Goal: Use online tool/utility: Utilize a website feature to perform a specific function

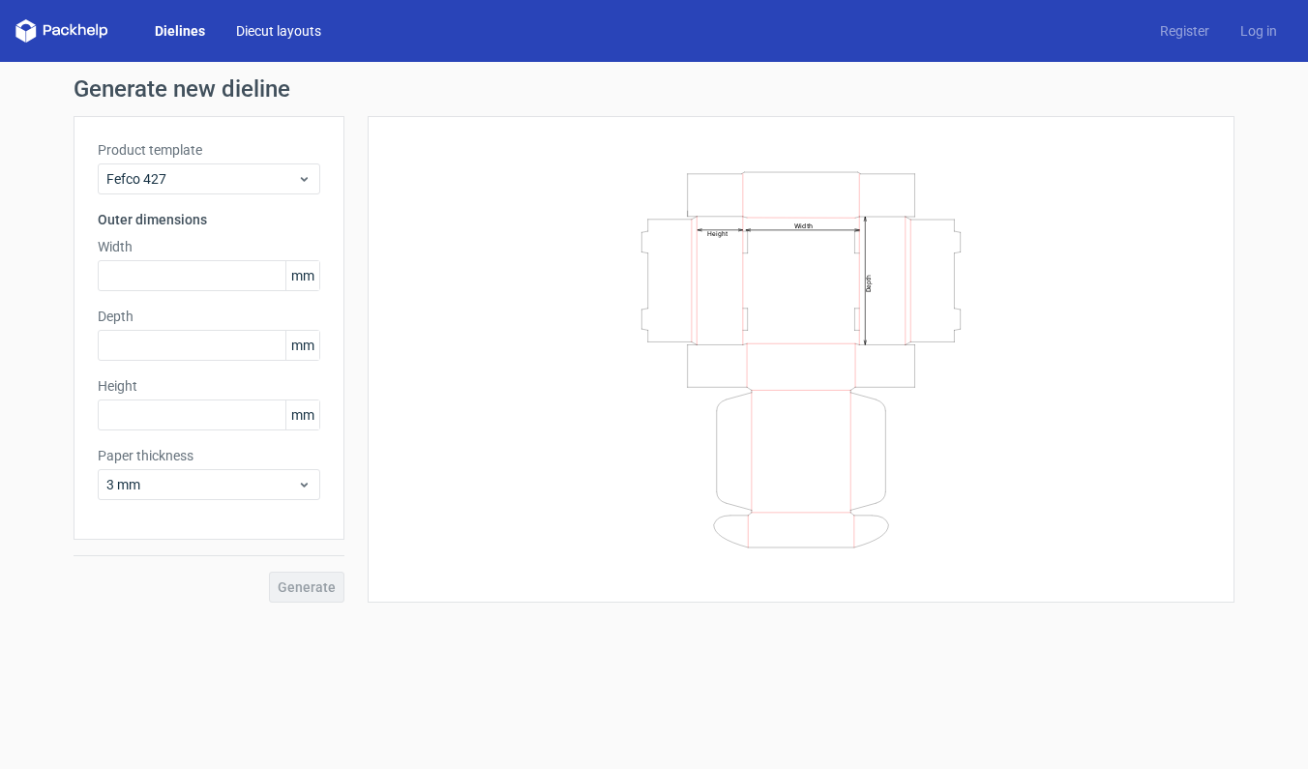
click at [287, 29] on link "Diecut layouts" at bounding box center [279, 30] width 116 height 19
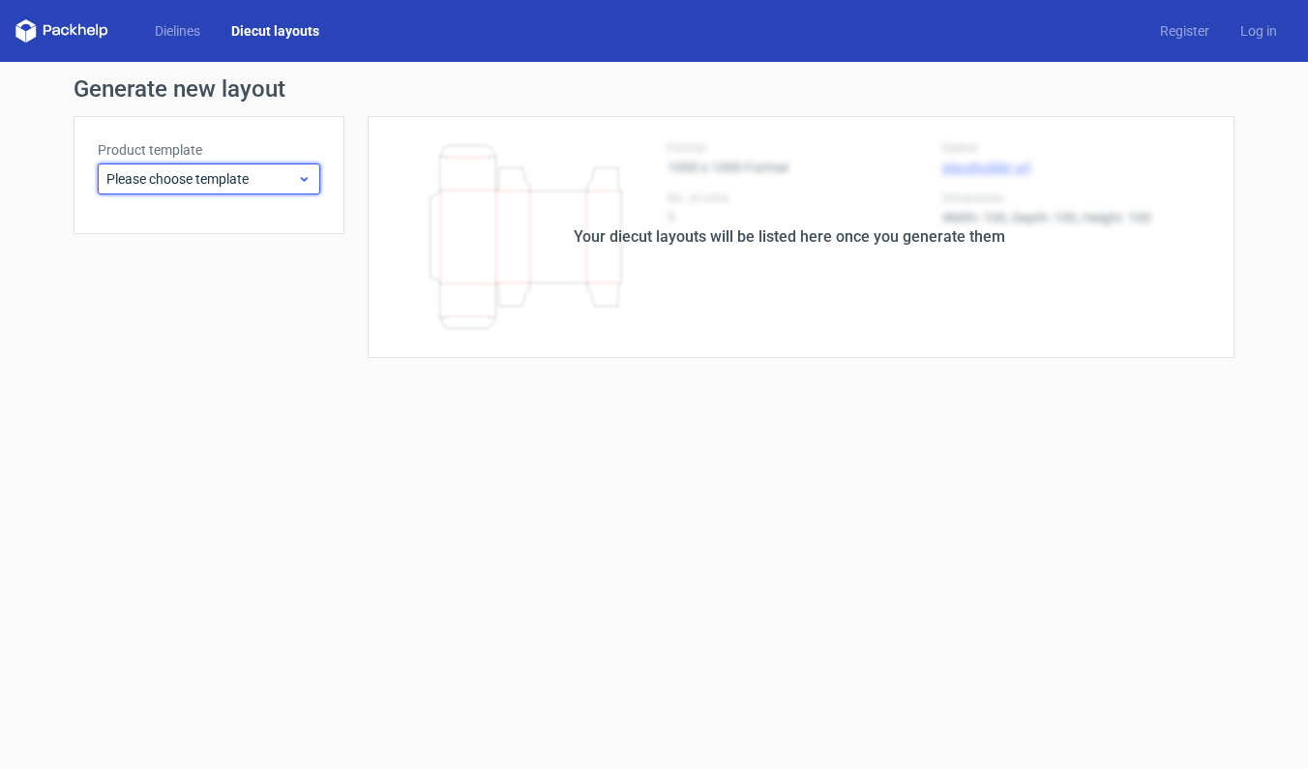
click at [300, 183] on icon at bounding box center [304, 178] width 15 height 15
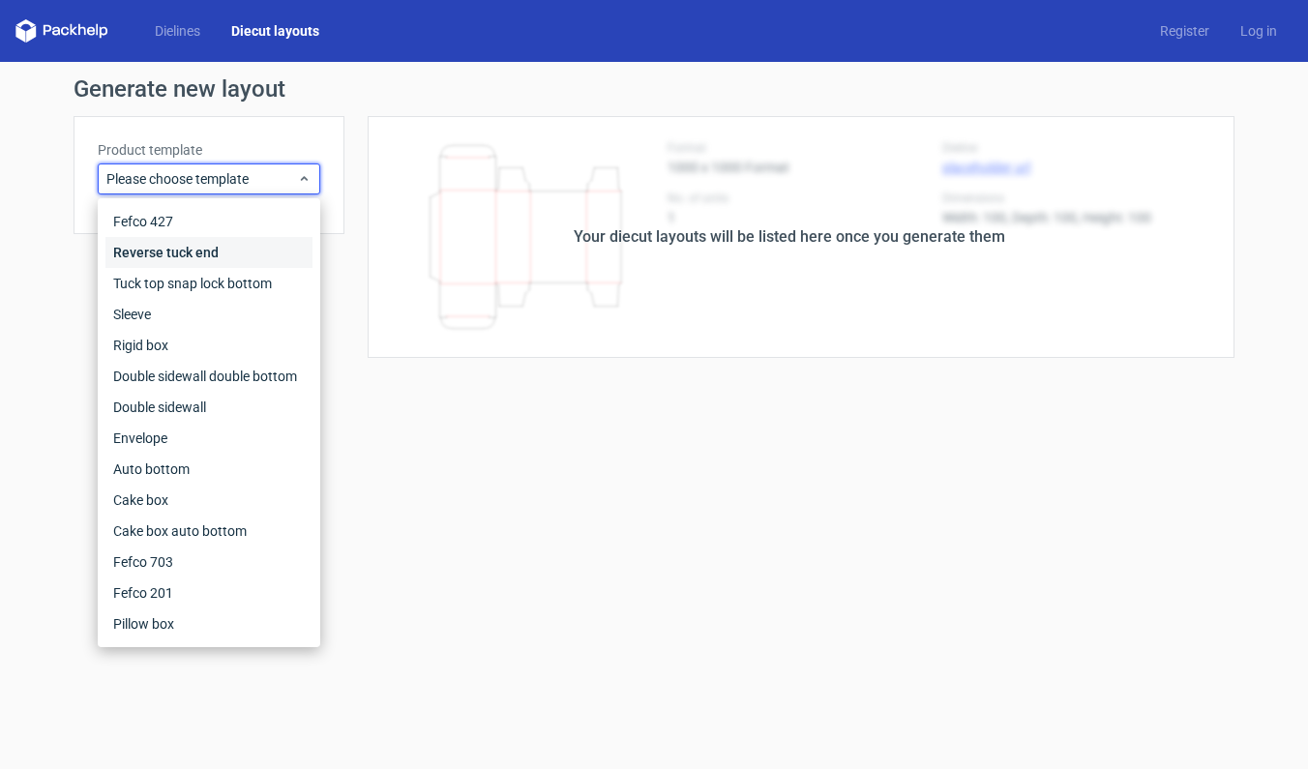
click at [173, 248] on div "Reverse tuck end" at bounding box center [208, 252] width 207 height 31
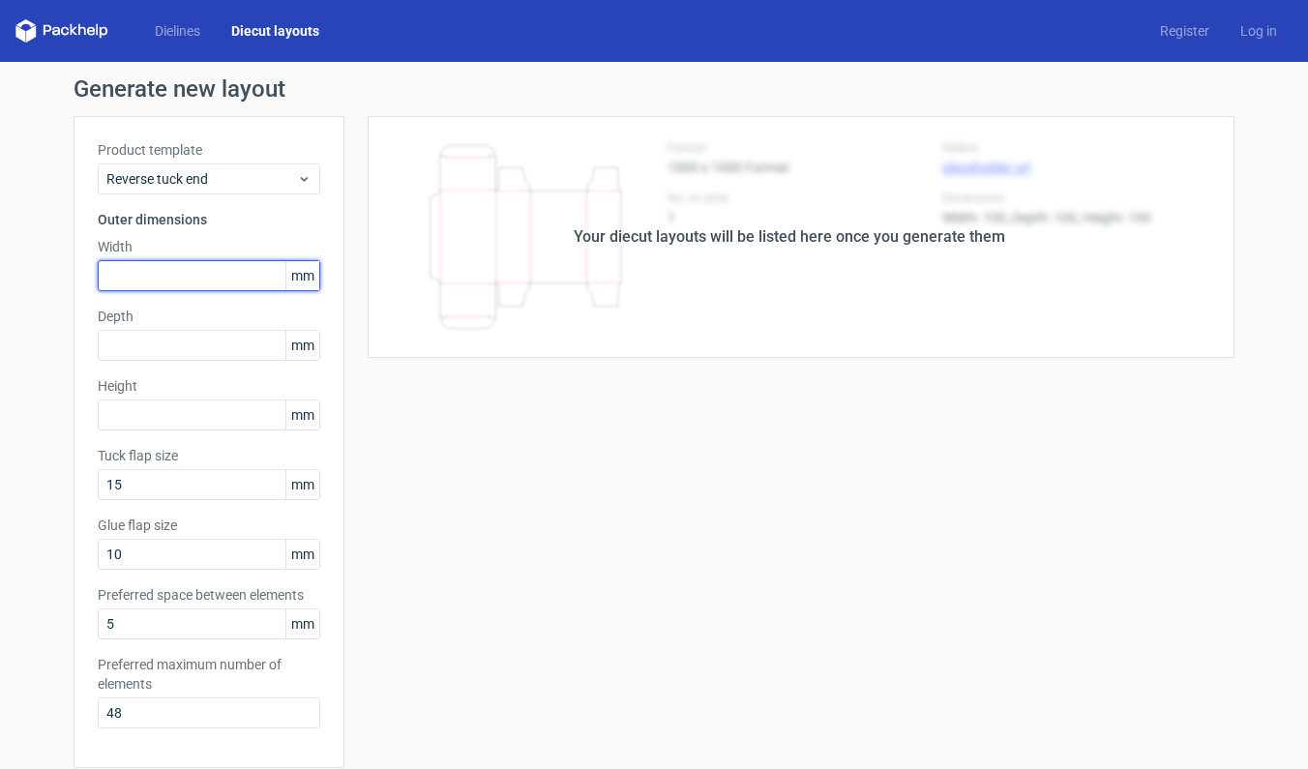
click at [164, 273] on input "text" at bounding box center [209, 275] width 223 height 31
type input "120"
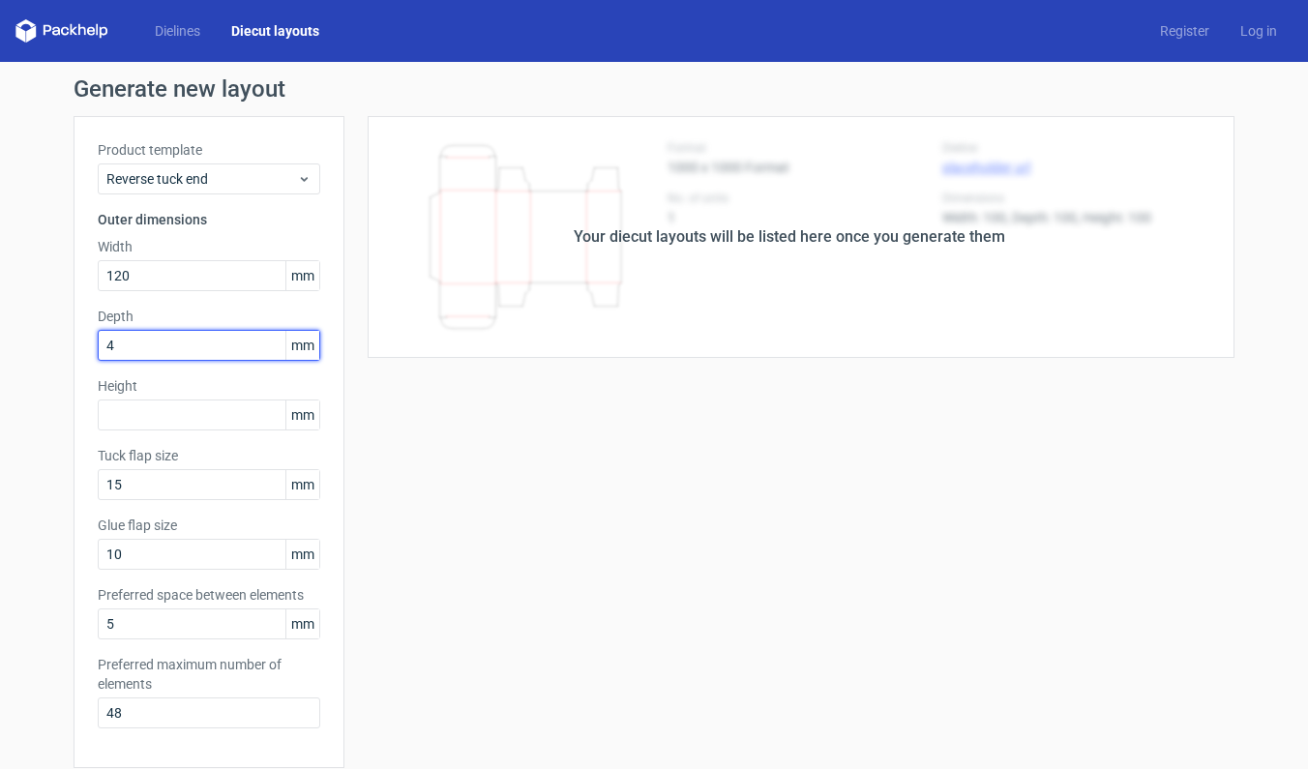
type input "47"
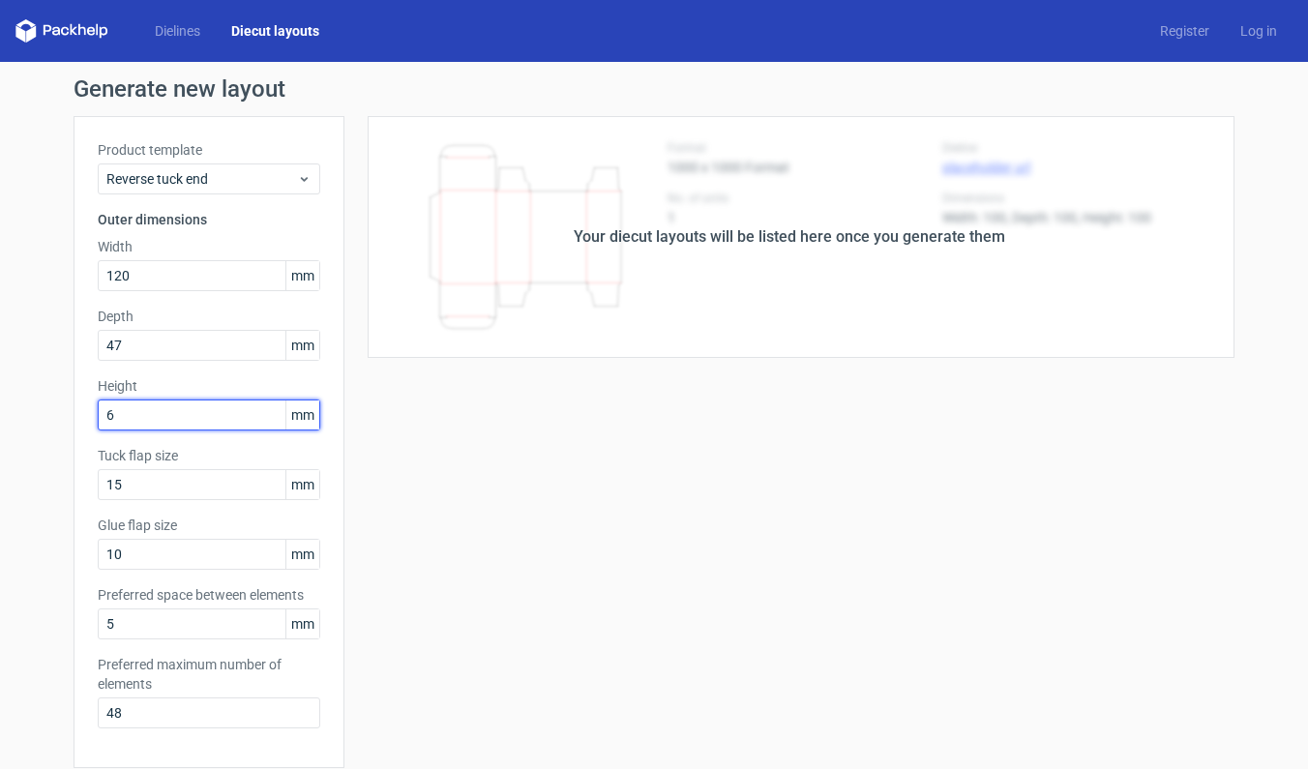
type input "60"
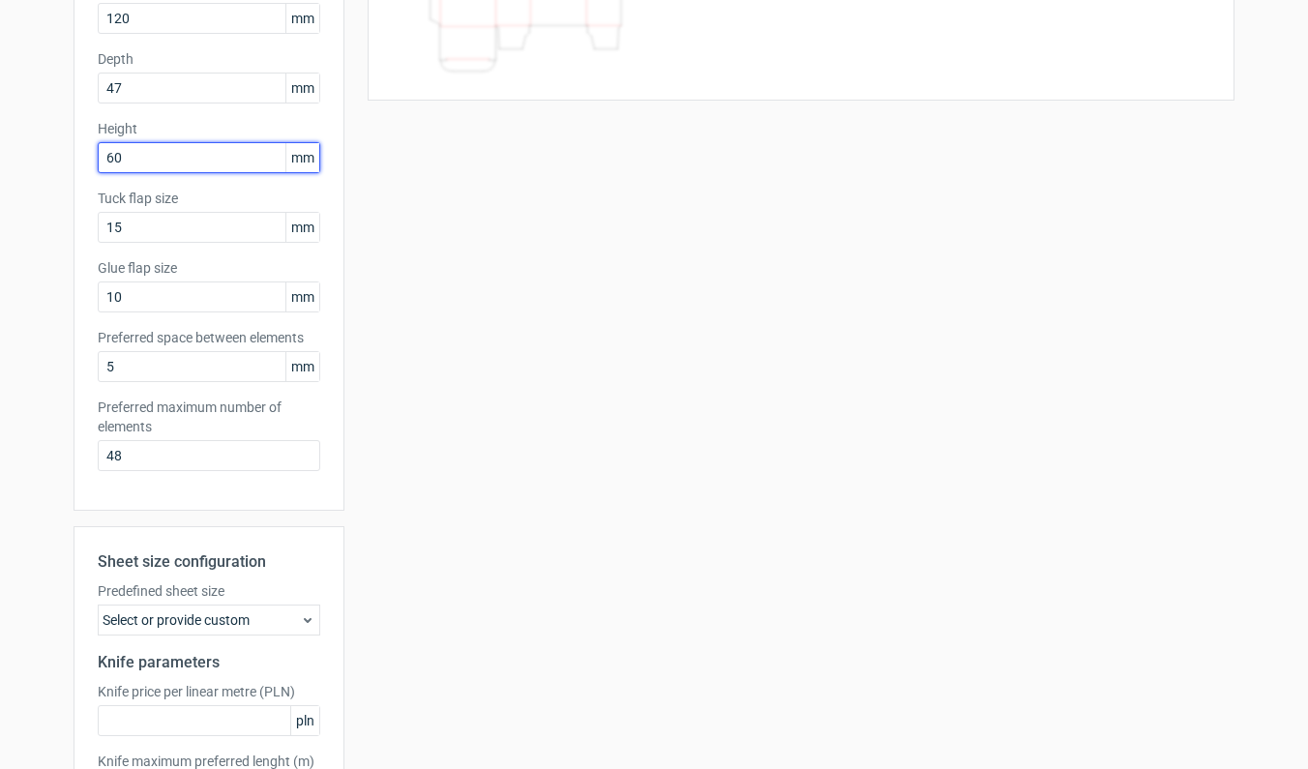
scroll to position [412, 0]
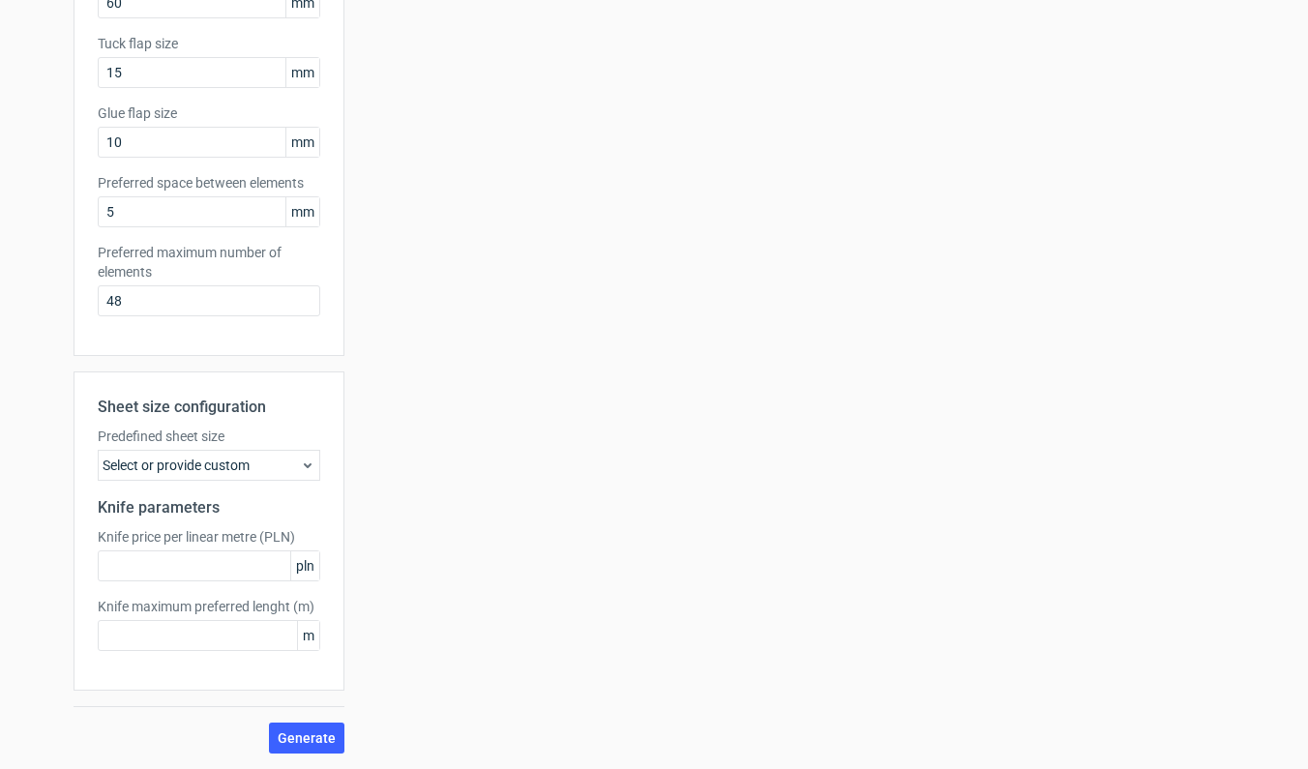
click at [303, 466] on icon at bounding box center [307, 465] width 15 height 15
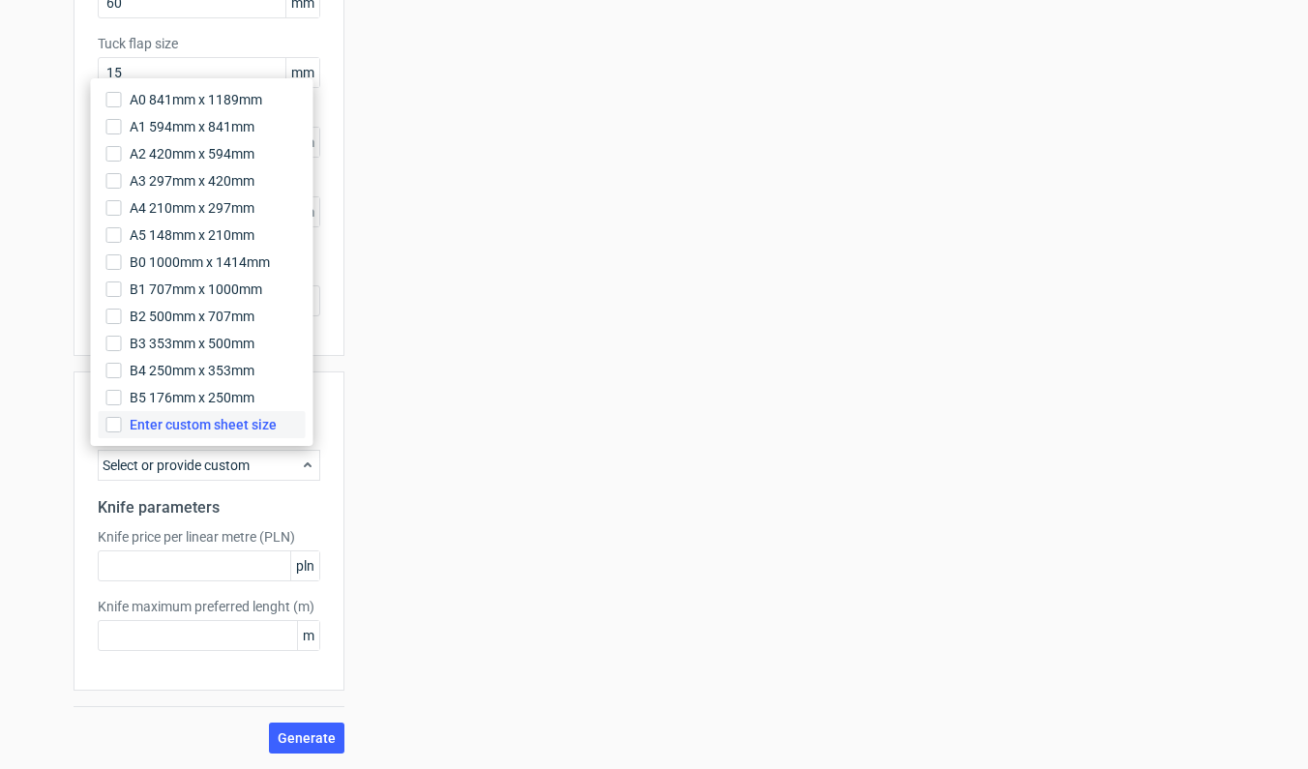
click at [154, 427] on span "Enter custom sheet size" at bounding box center [203, 424] width 147 height 19
click at [122, 427] on input "Enter custom sheet size" at bounding box center [113, 424] width 15 height 15
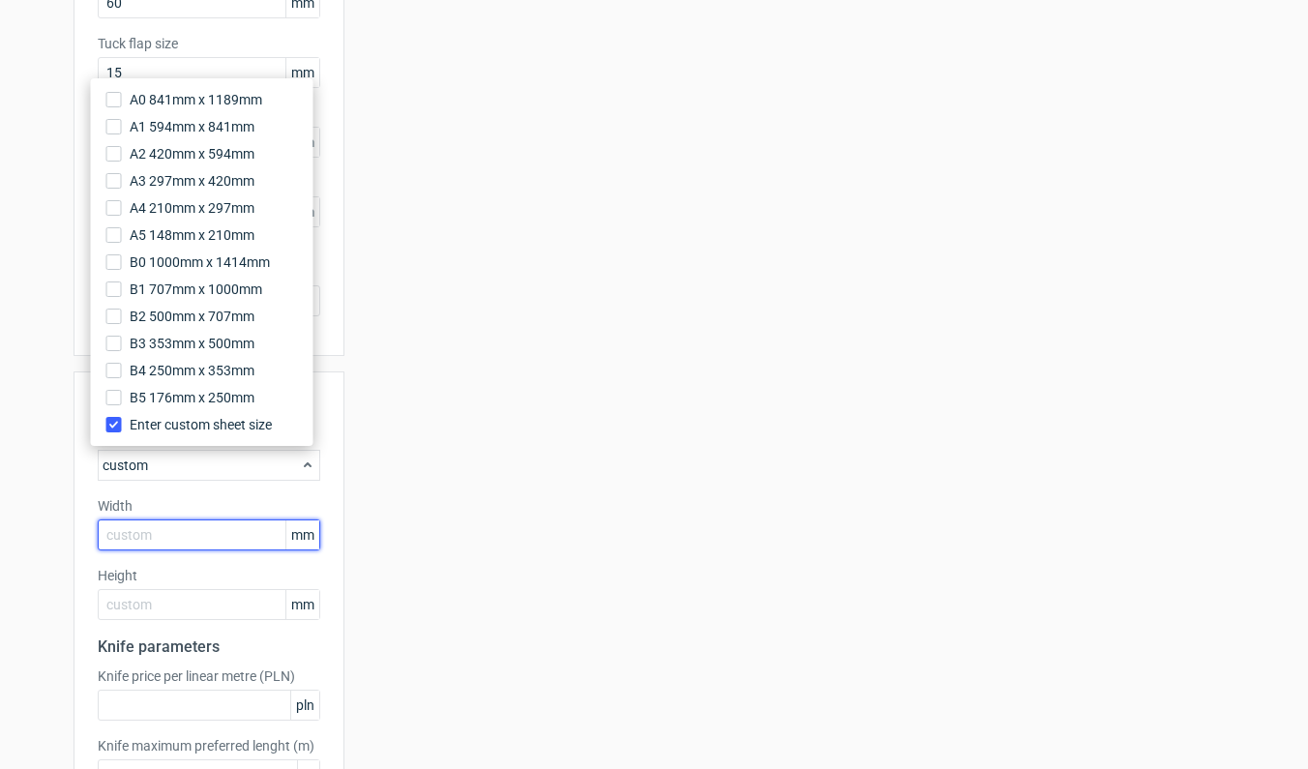
click at [155, 529] on input "text" at bounding box center [209, 535] width 223 height 31
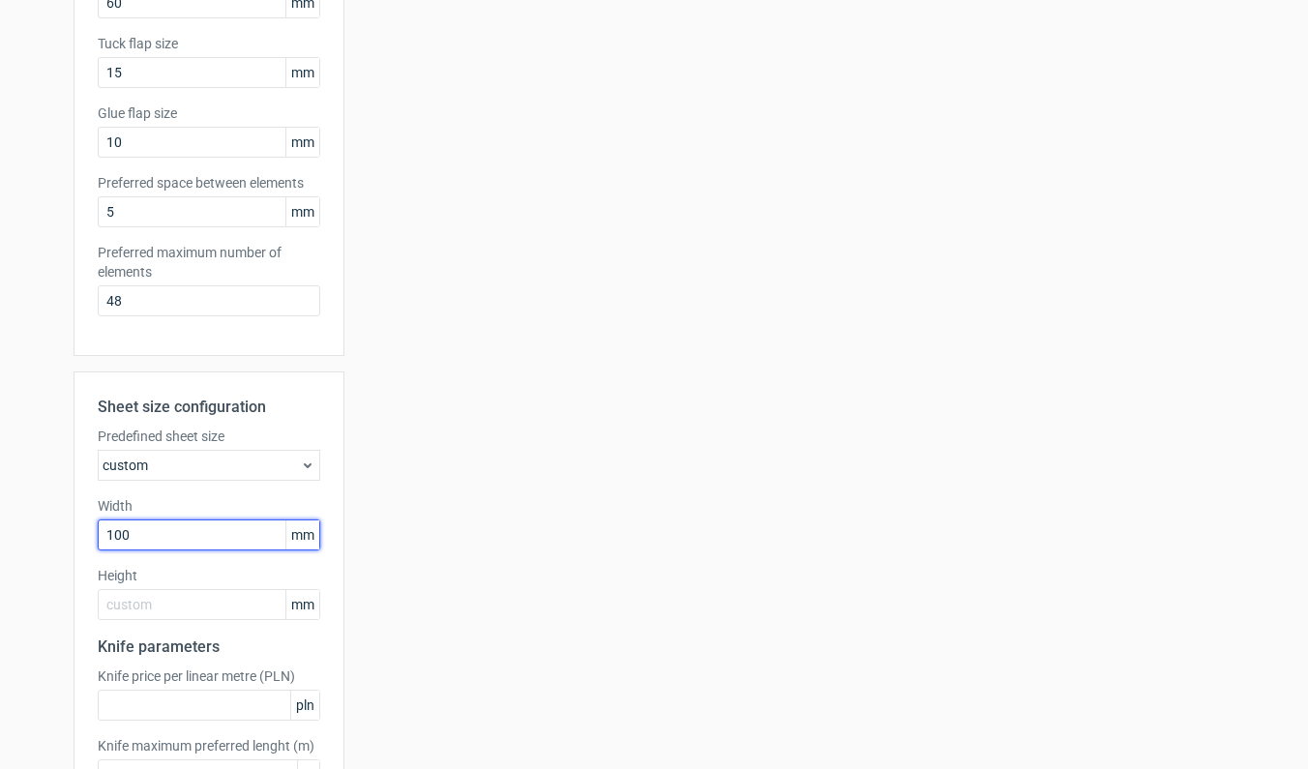
type input "1000"
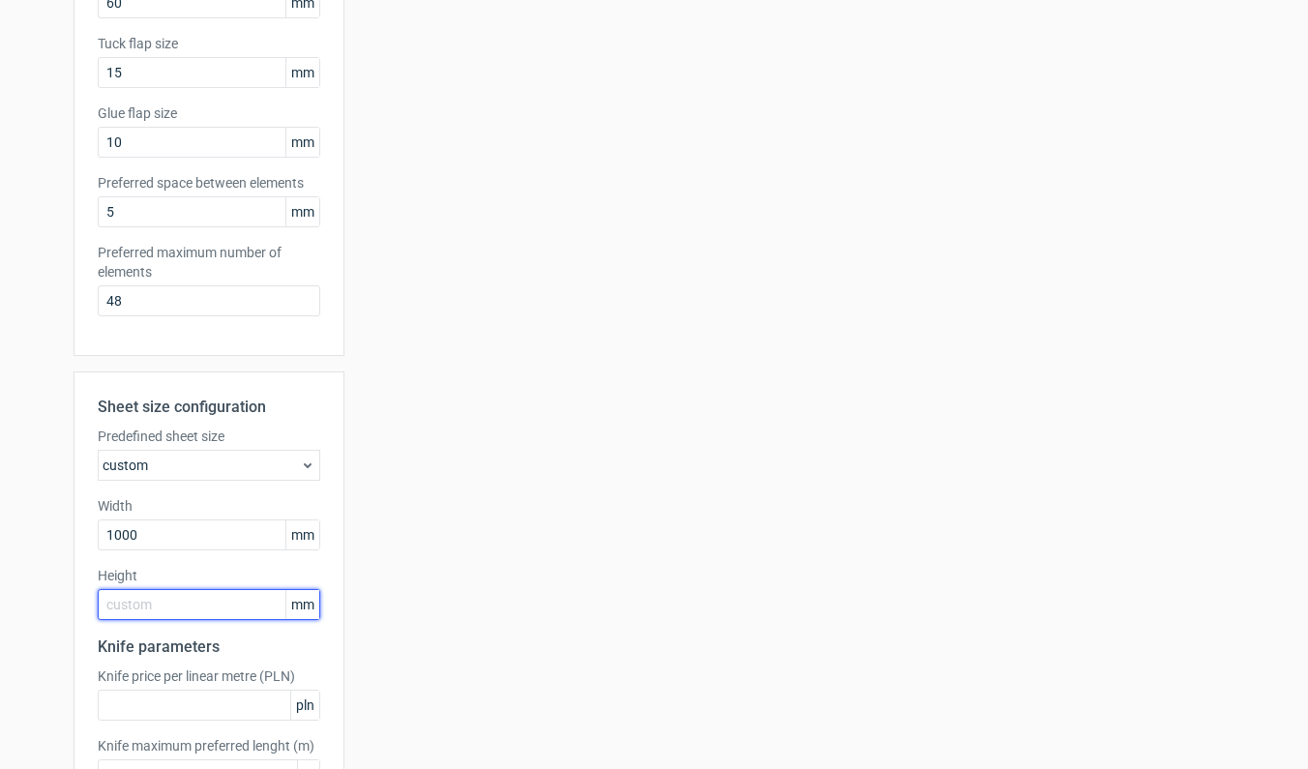
click at [123, 602] on input "text" at bounding box center [209, 604] width 223 height 31
type input "700"
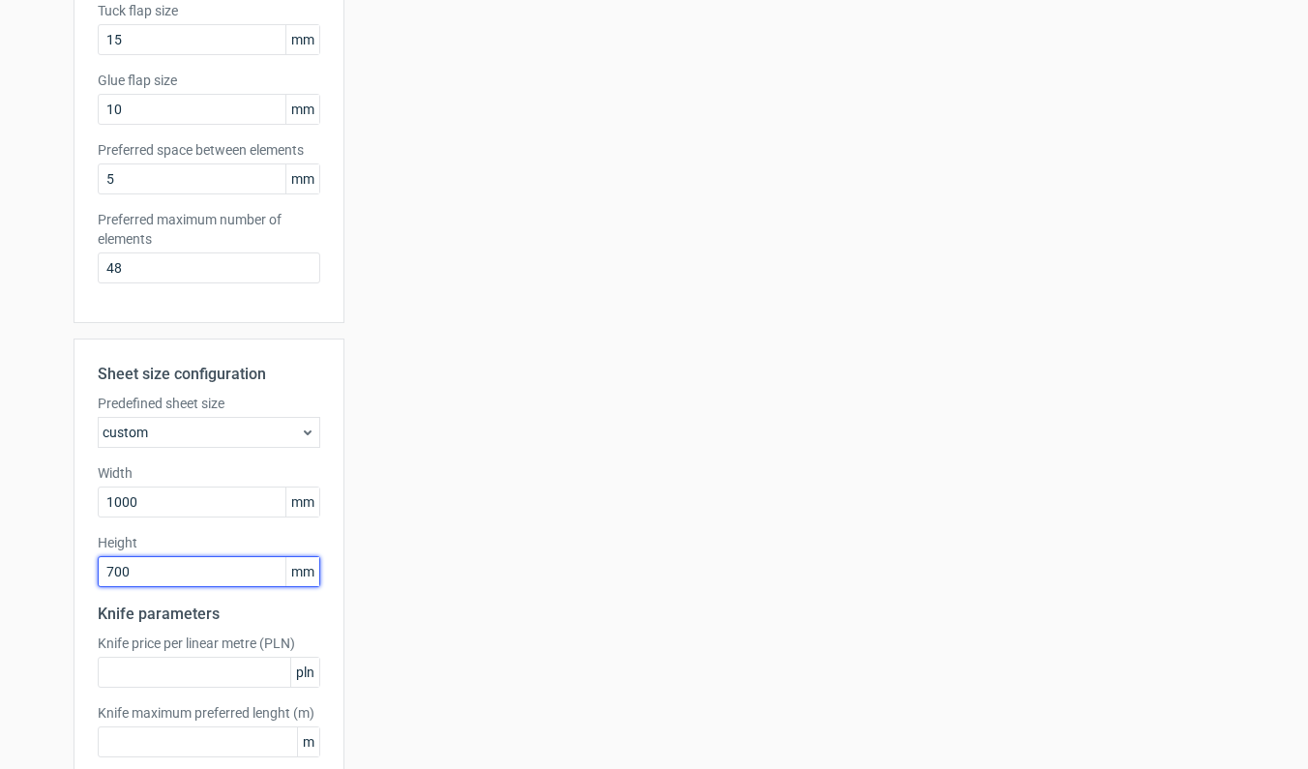
scroll to position [552, 0]
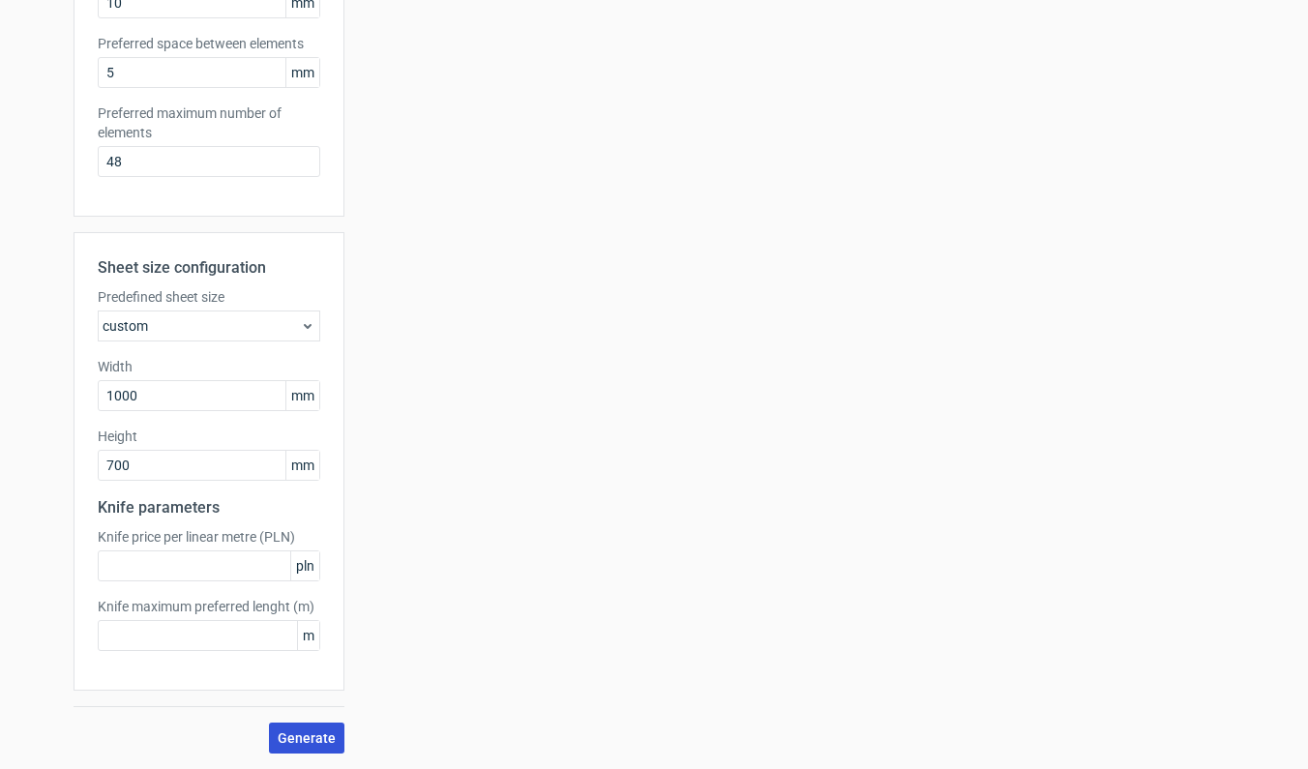
click at [306, 734] on span "Generate" at bounding box center [307, 739] width 58 height 14
click at [298, 341] on div "custom" at bounding box center [209, 326] width 223 height 31
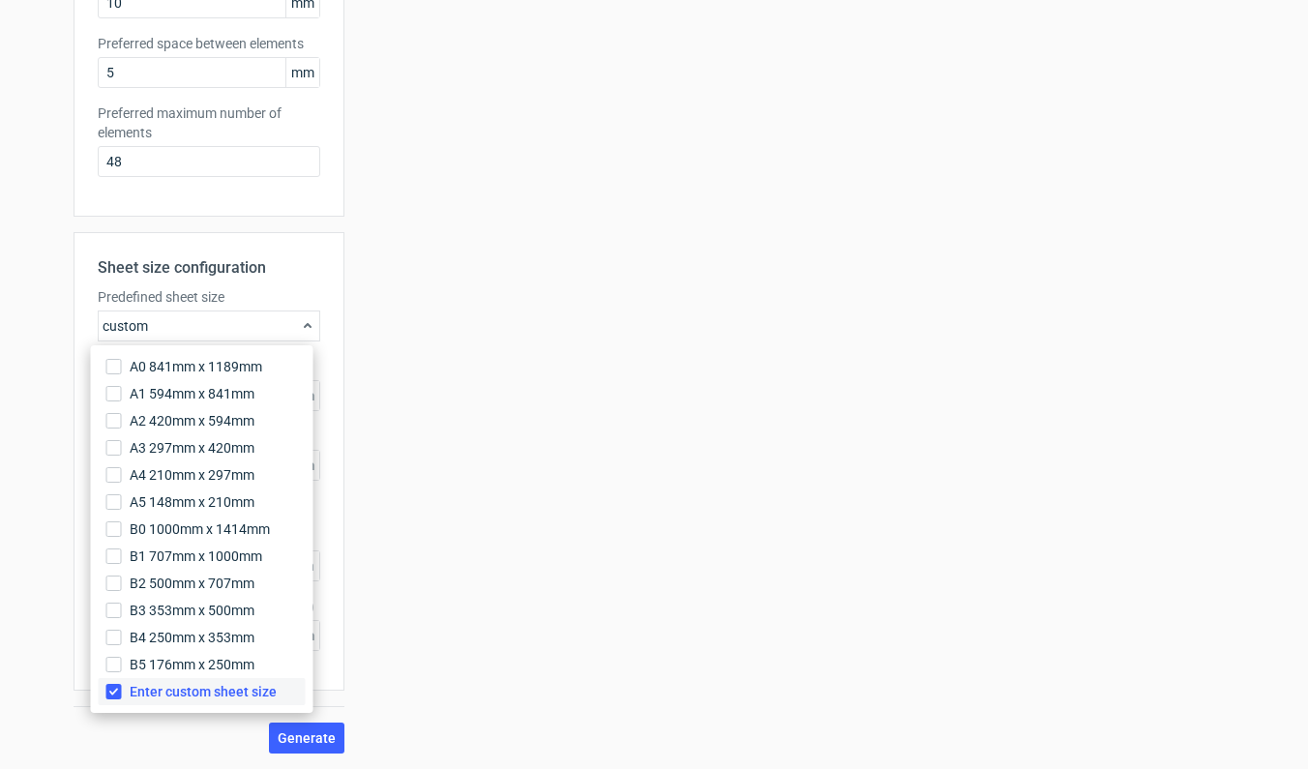
click at [111, 680] on label "Enter custom sheet size" at bounding box center [202, 691] width 207 height 27
click at [111, 684] on input "Enter custom sheet size" at bounding box center [113, 691] width 15 height 15
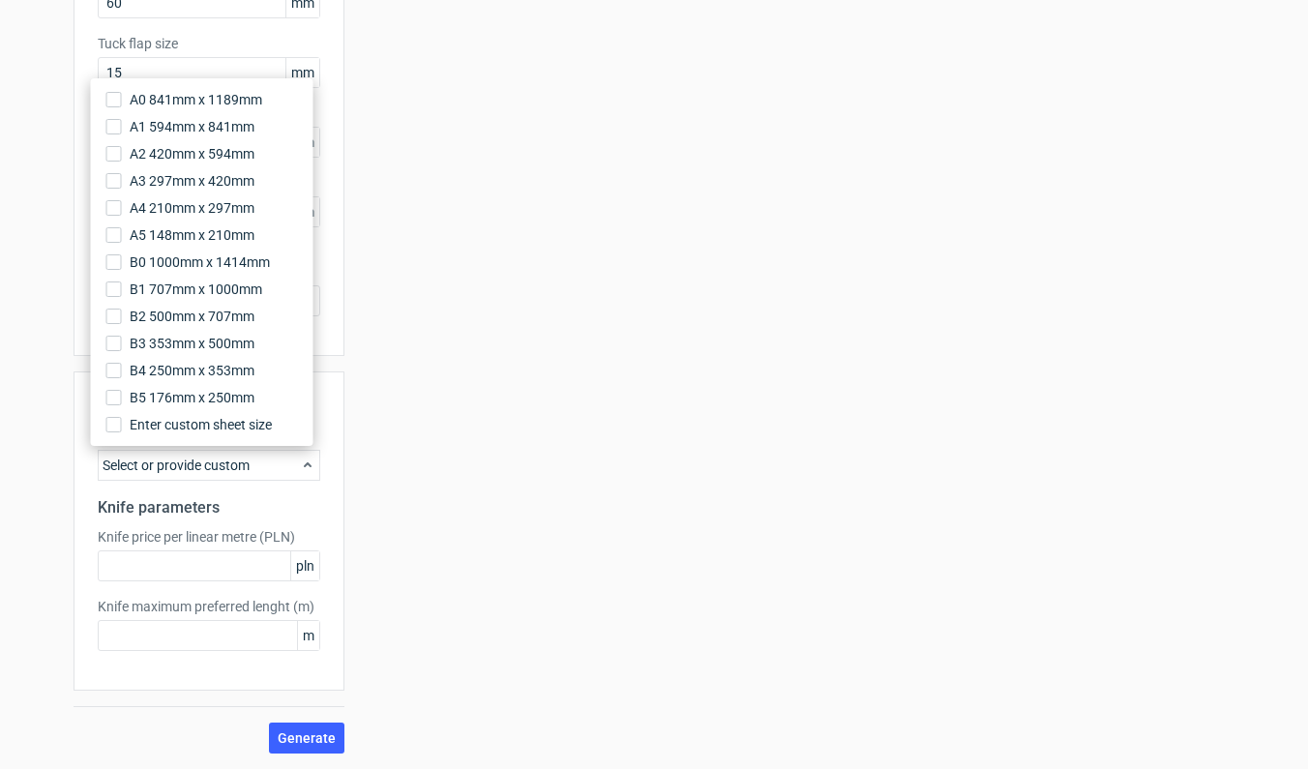
scroll to position [412, 0]
click at [292, 732] on span "Generate" at bounding box center [307, 739] width 58 height 14
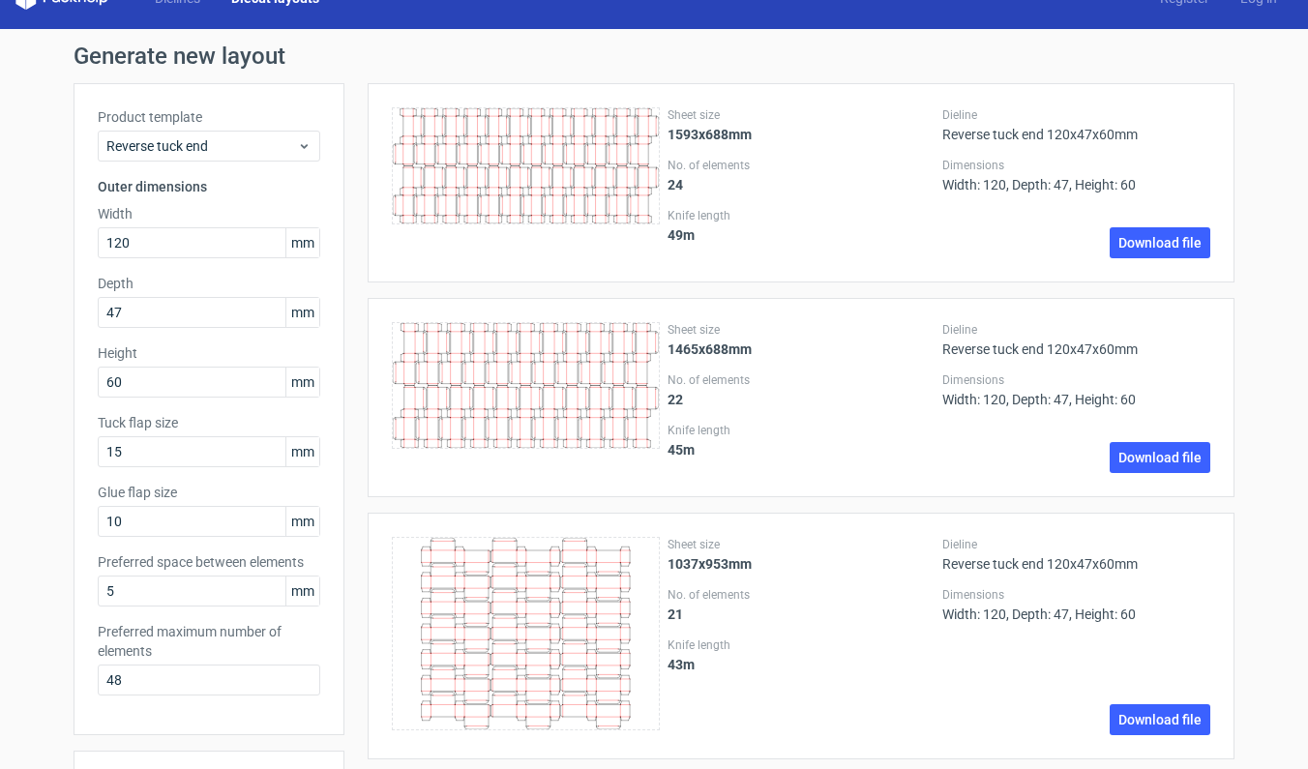
scroll to position [614, 0]
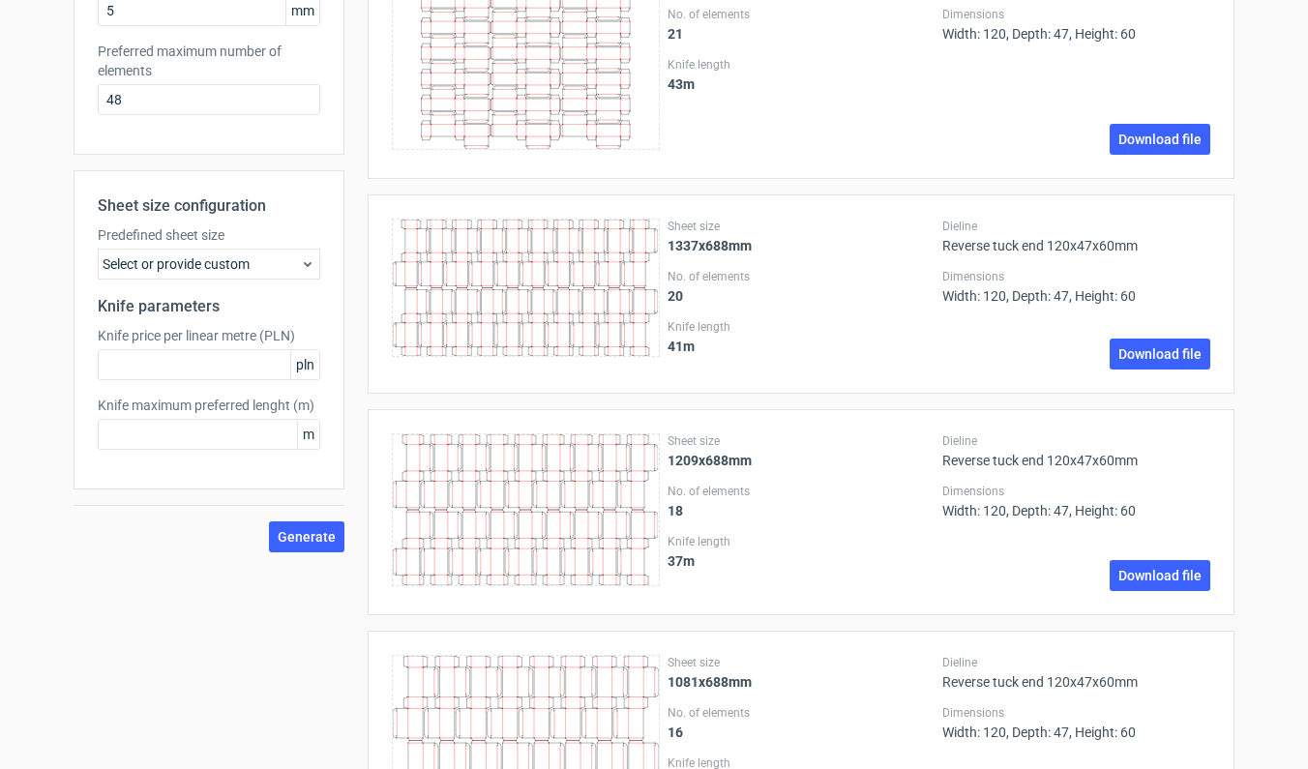
click at [282, 264] on div "Select or provide custom" at bounding box center [209, 264] width 223 height 31
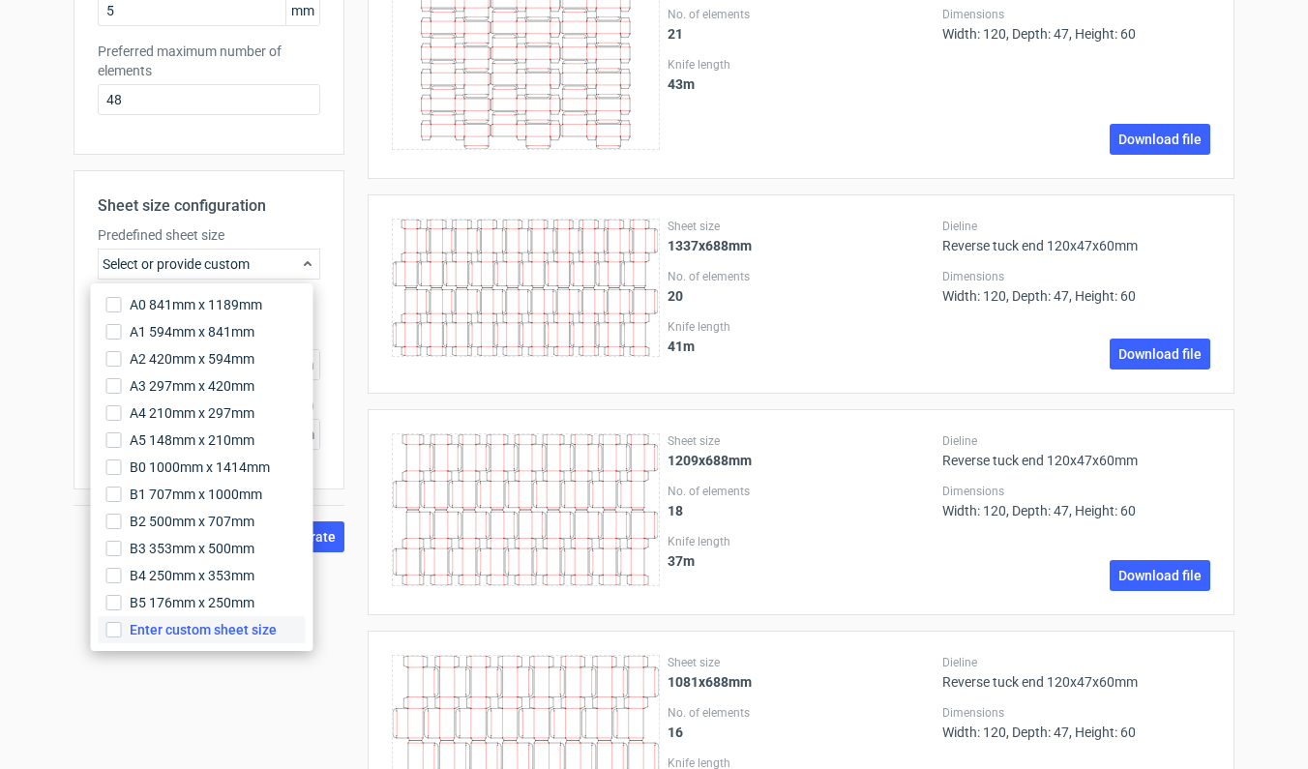
click at [127, 632] on label "Enter custom sheet size" at bounding box center [202, 629] width 207 height 27
click at [122, 632] on input "Enter custom sheet size" at bounding box center [113, 629] width 15 height 15
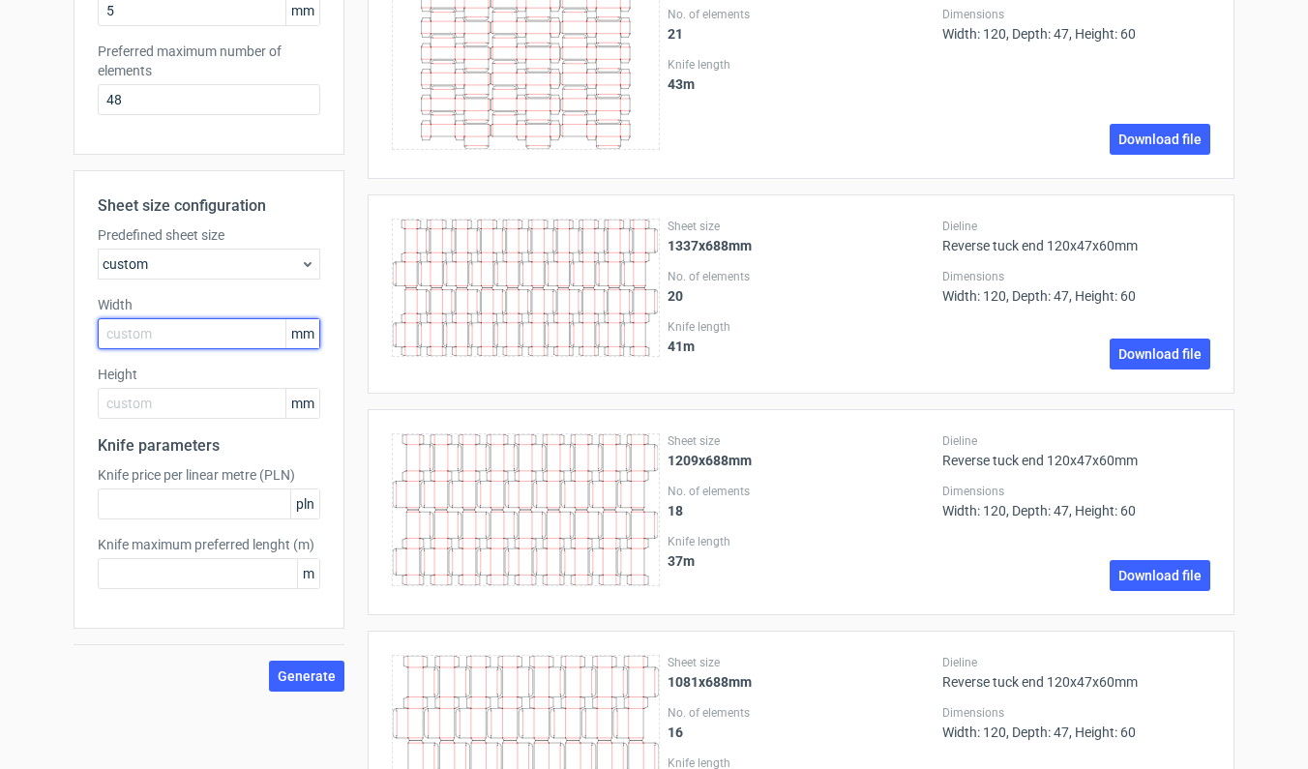
click at [111, 342] on input "text" at bounding box center [209, 333] width 223 height 31
type input "700"
type input "500"
click at [307, 679] on span "Generate" at bounding box center [307, 677] width 58 height 14
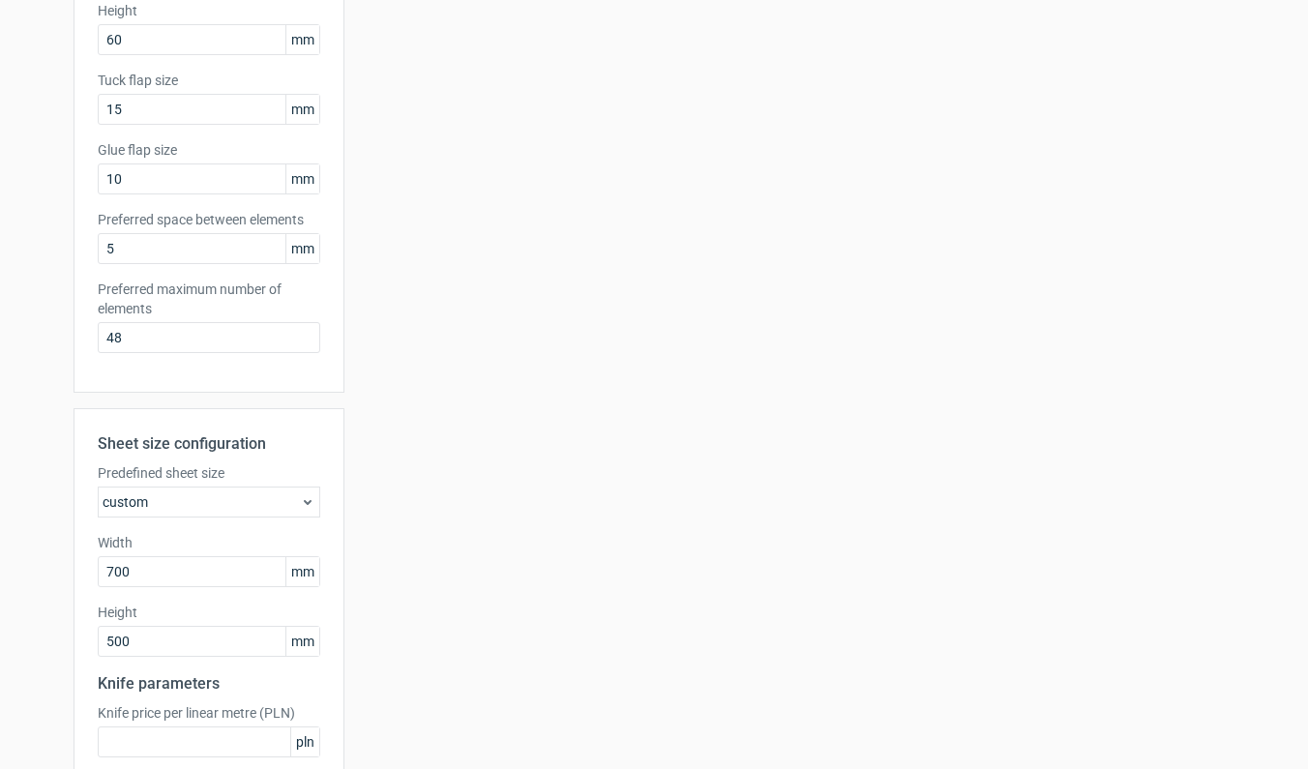
scroll to position [548, 0]
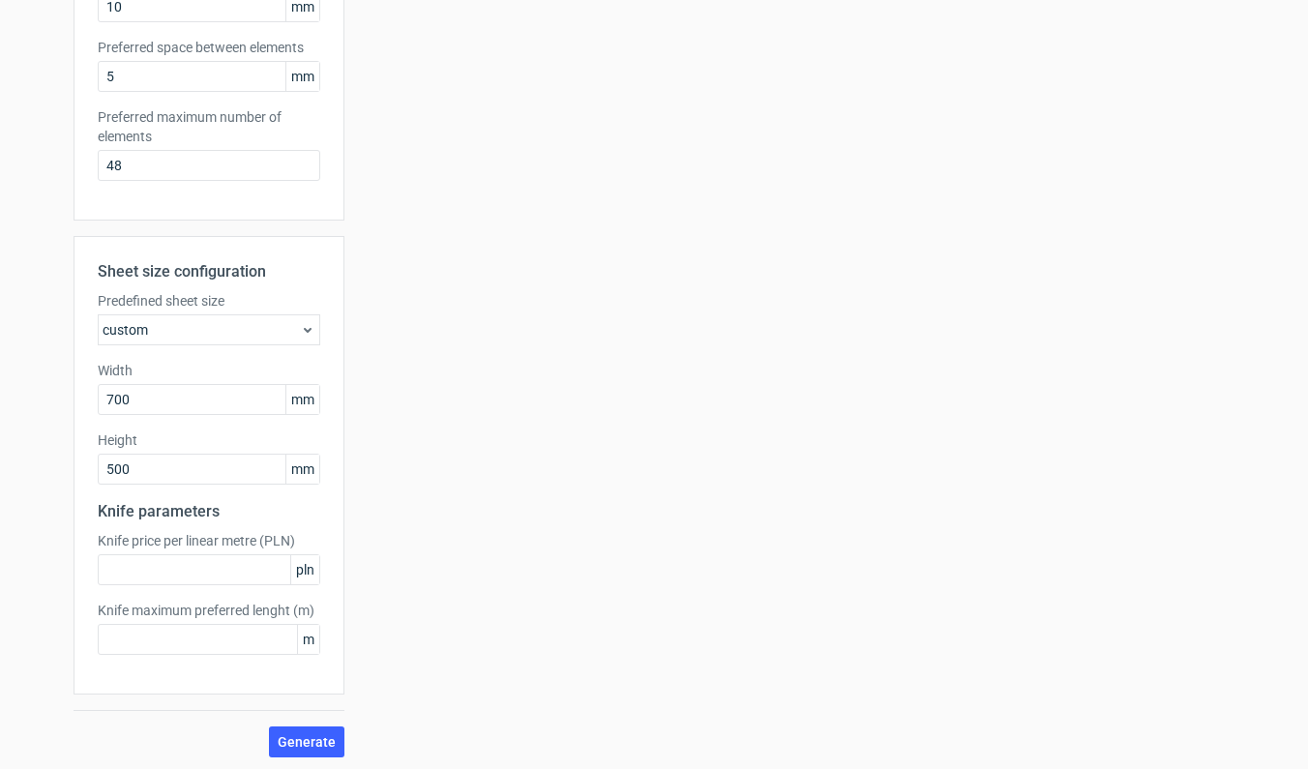
click at [300, 325] on icon at bounding box center [307, 329] width 15 height 15
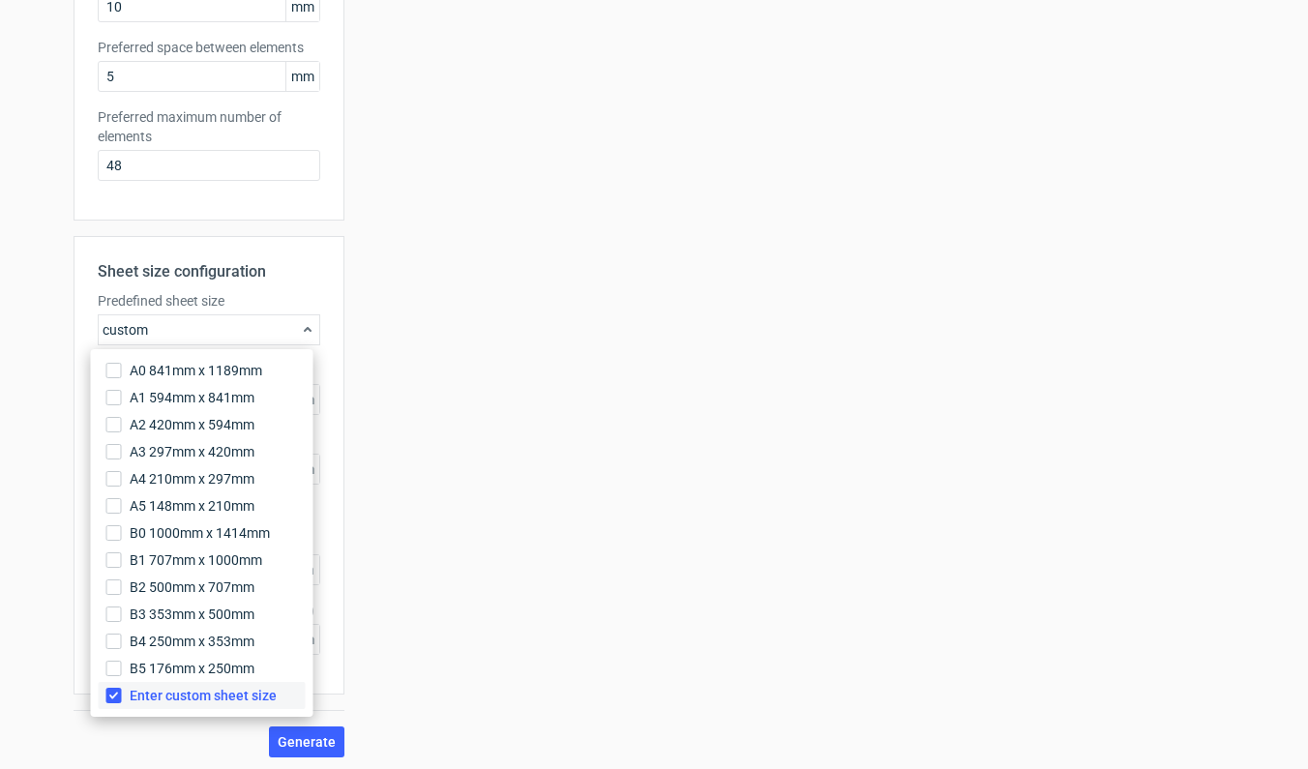
click at [112, 692] on input "Enter custom sheet size" at bounding box center [113, 695] width 15 height 15
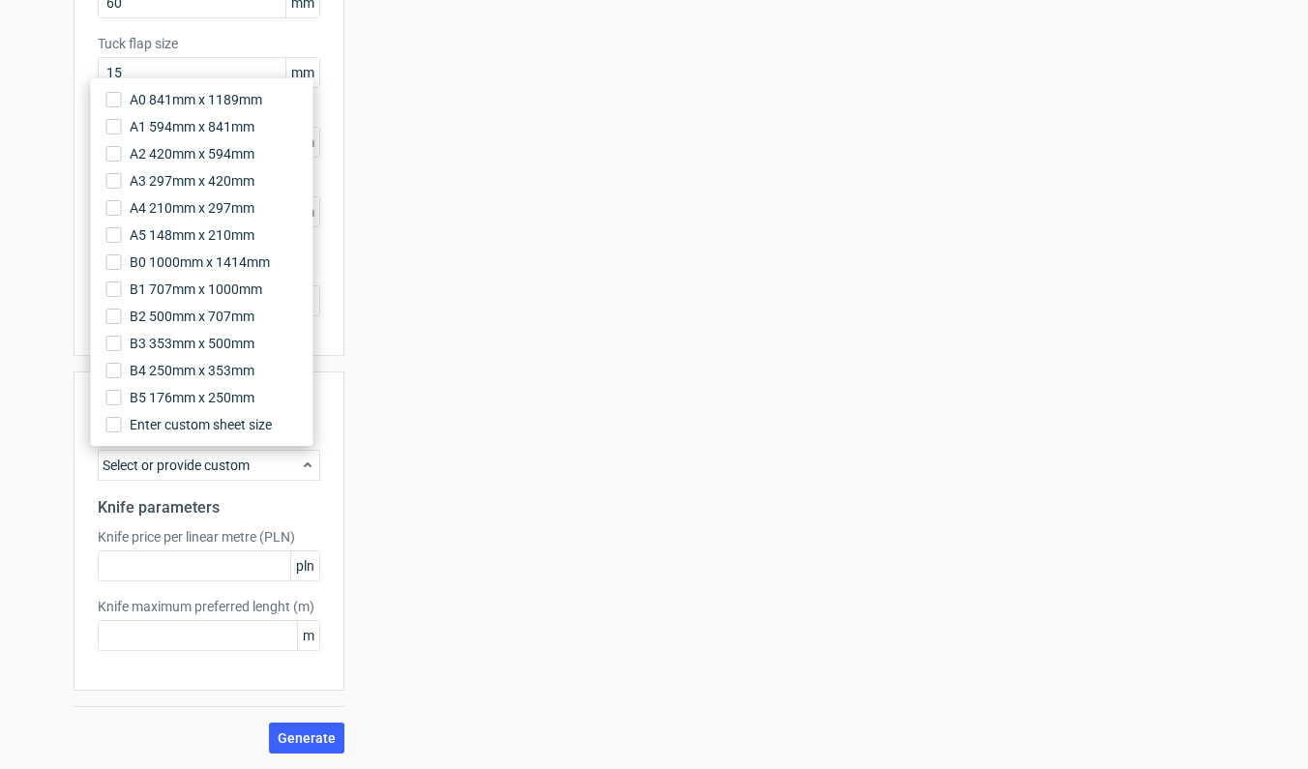
scroll to position [412, 0]
click at [320, 738] on span "Generate" at bounding box center [307, 739] width 58 height 14
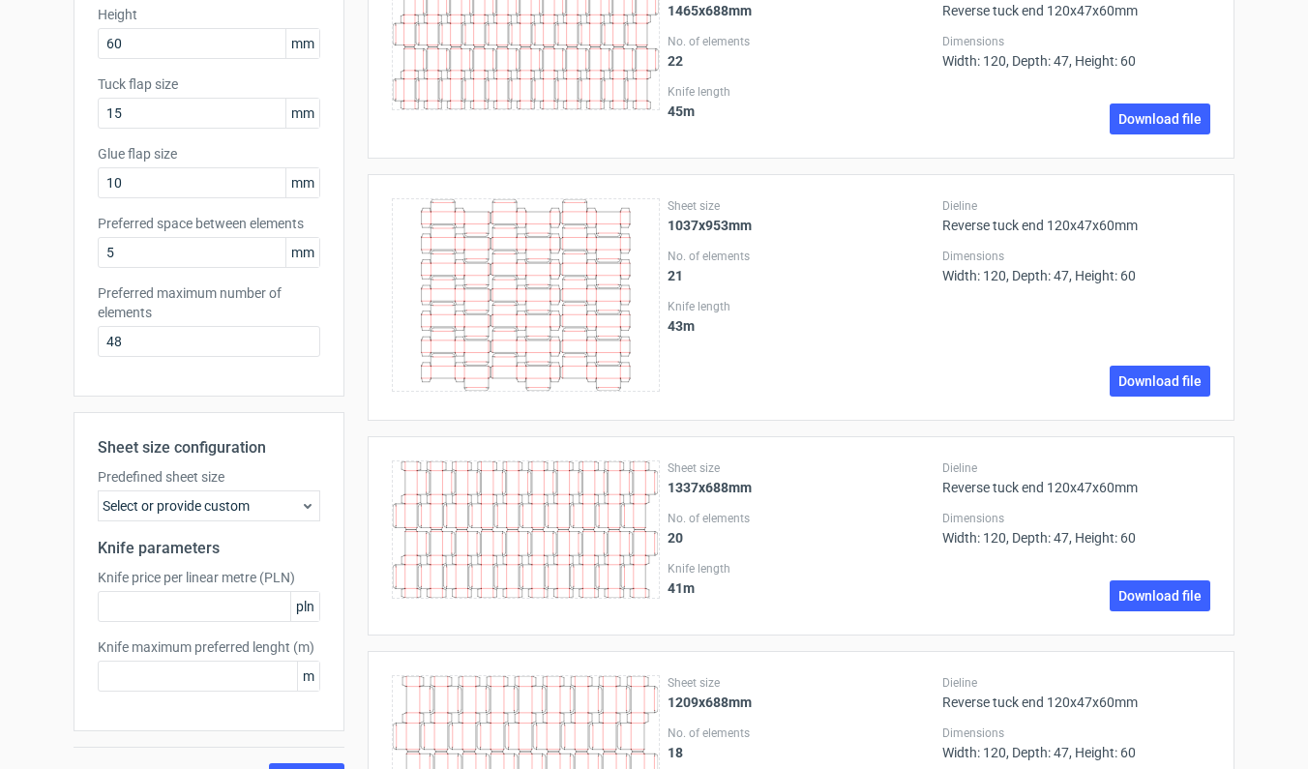
scroll to position [628, 0]
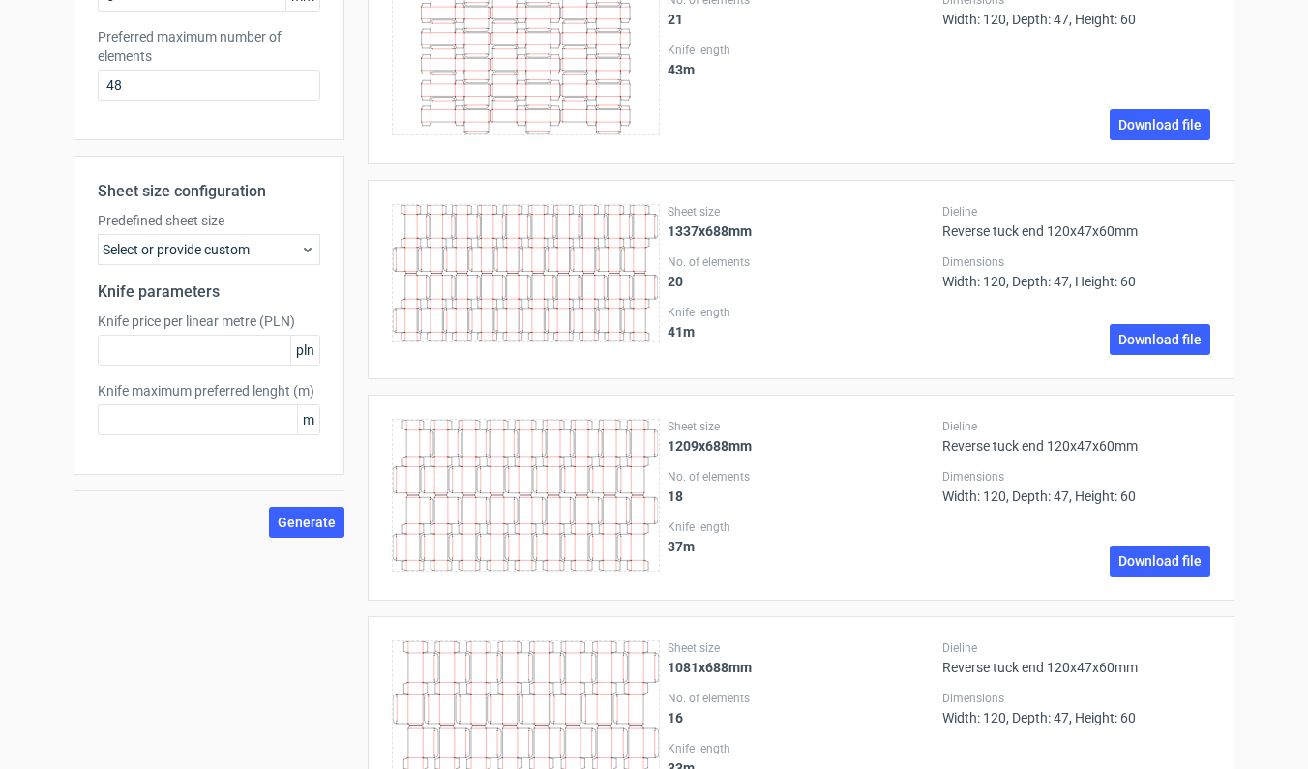
click at [291, 244] on div "Select or provide custom" at bounding box center [209, 249] width 223 height 31
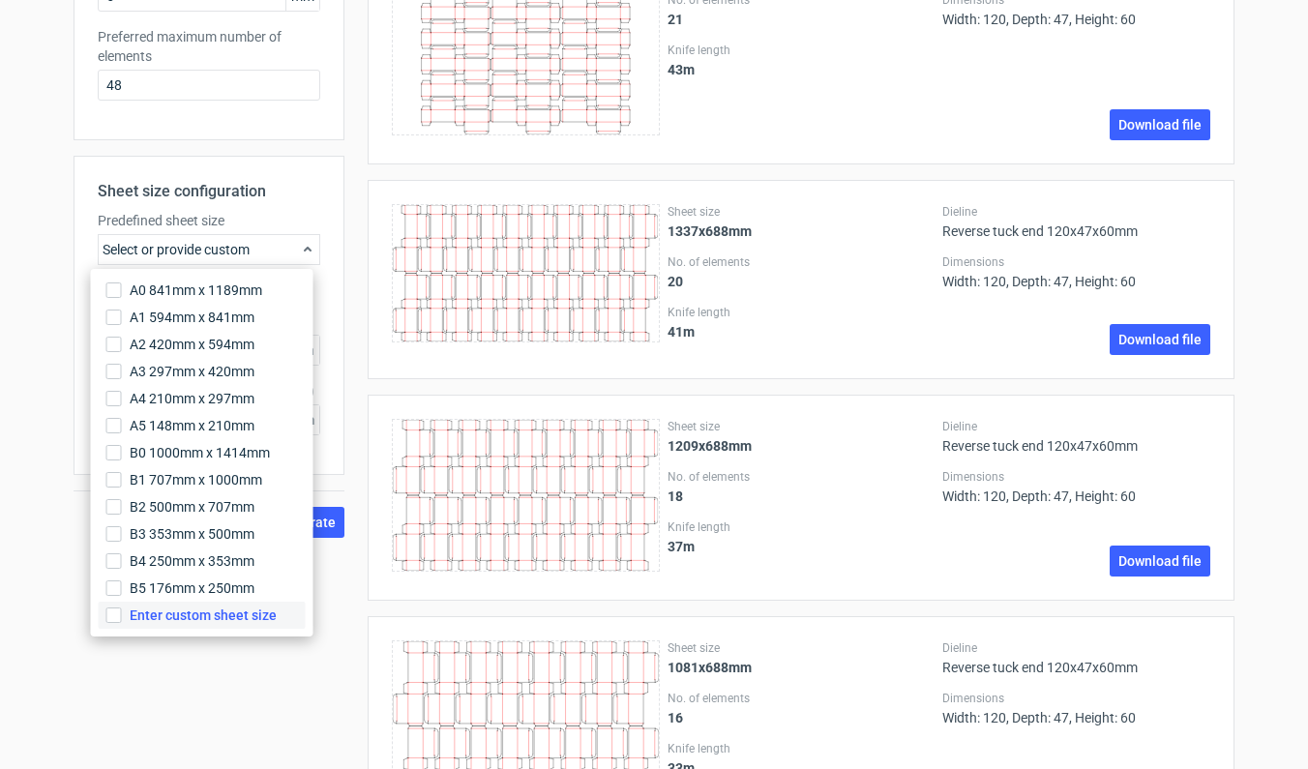
click at [188, 615] on span "Enter custom sheet size" at bounding box center [203, 615] width 147 height 19
click at [122, 615] on input "Enter custom sheet size" at bounding box center [113, 615] width 15 height 15
click at [205, 661] on div "Generate" at bounding box center [209, 662] width 271 height 31
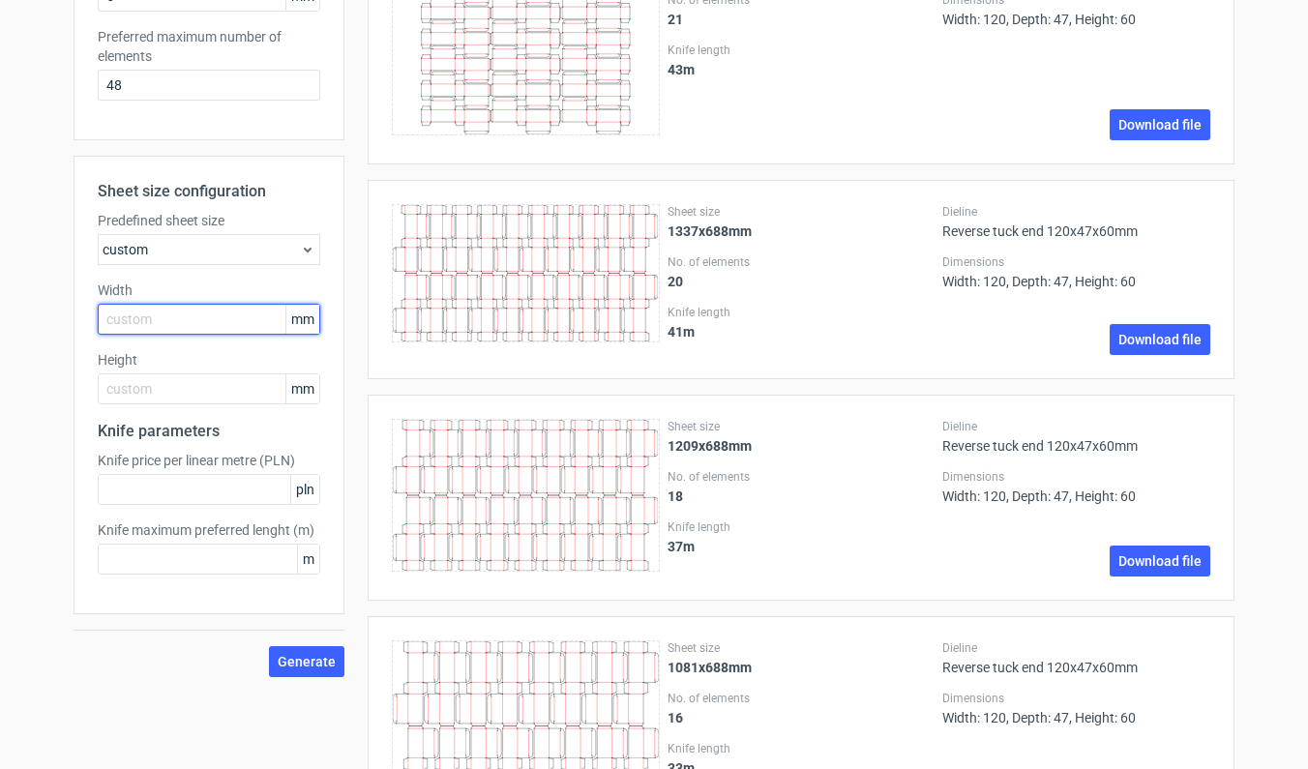
click at [144, 323] on input "text" at bounding box center [209, 319] width 223 height 31
type input "1000"
click at [155, 406] on div "Sheet size configuration Predefined sheet size custom Width 1000 mm Height mm K…" at bounding box center [209, 385] width 271 height 459
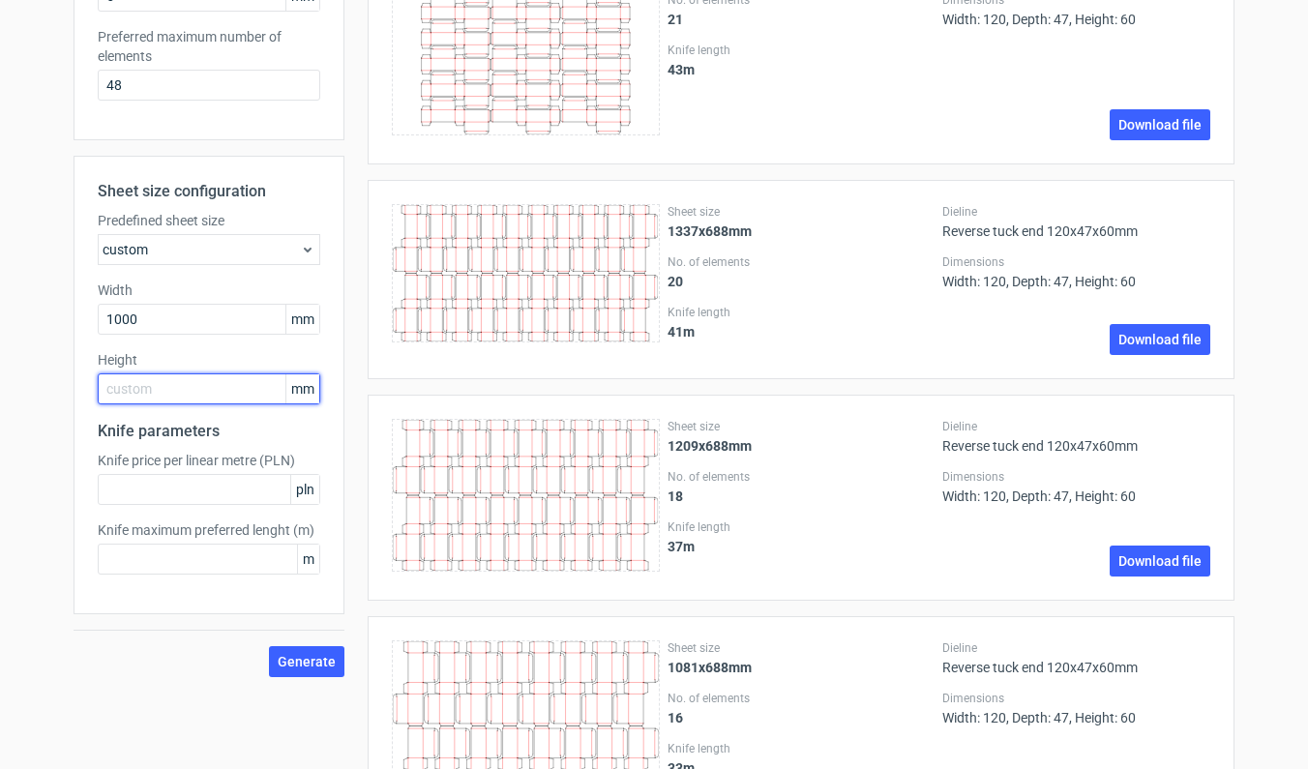
click at [158, 385] on input "text" at bounding box center [209, 389] width 223 height 31
type input "700"
click at [282, 659] on span "Generate" at bounding box center [307, 662] width 58 height 14
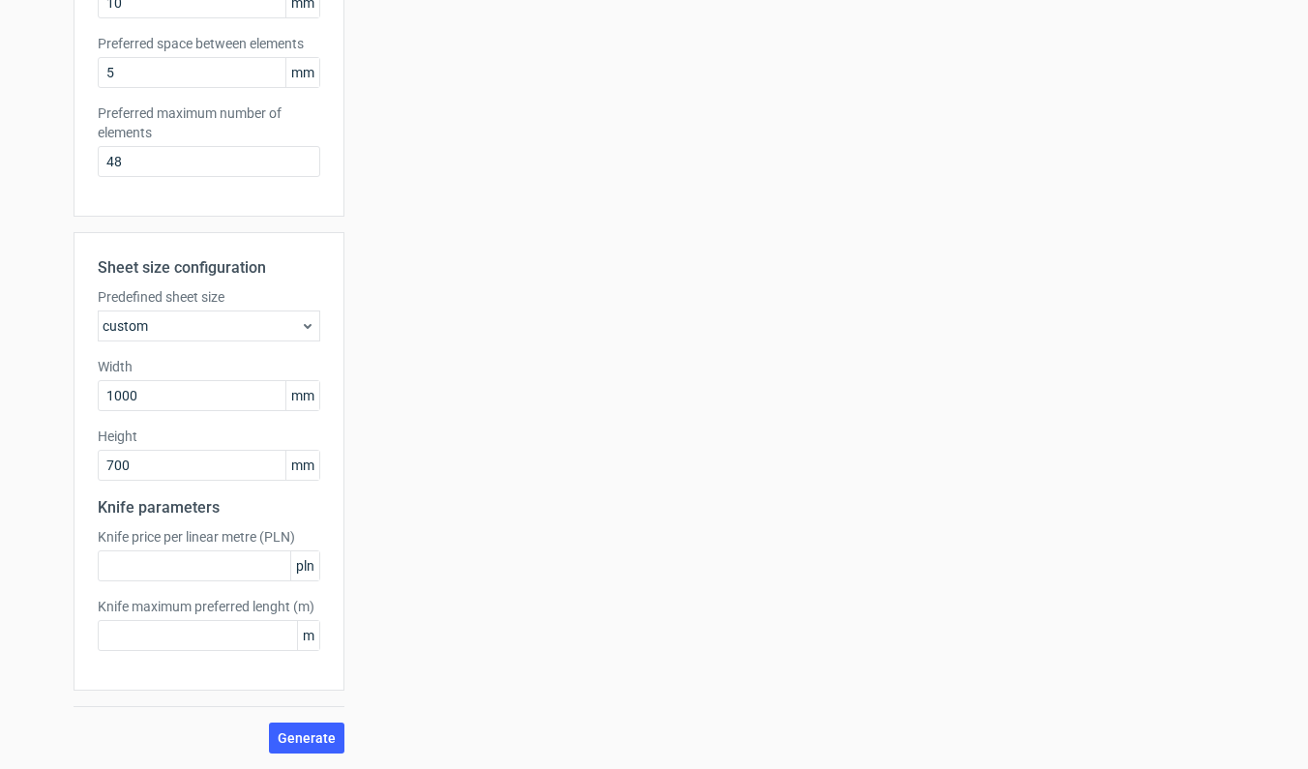
scroll to position [0, 0]
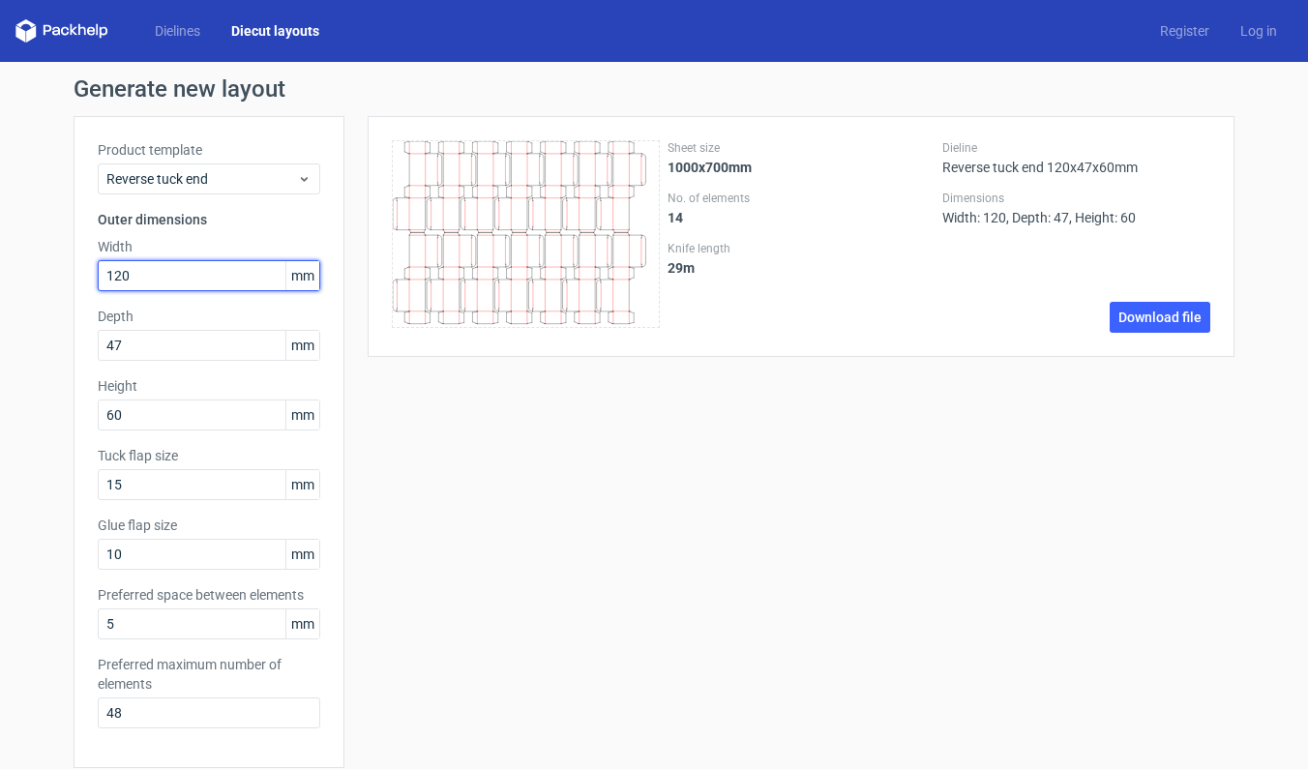
drag, startPoint x: 165, startPoint y: 282, endPoint x: 83, endPoint y: 278, distance: 81.4
click at [83, 278] on div "Product template Reverse tuck end Outer dimensions Width 120 mm Depth 47 mm Hei…" at bounding box center [209, 442] width 271 height 652
type input "130"
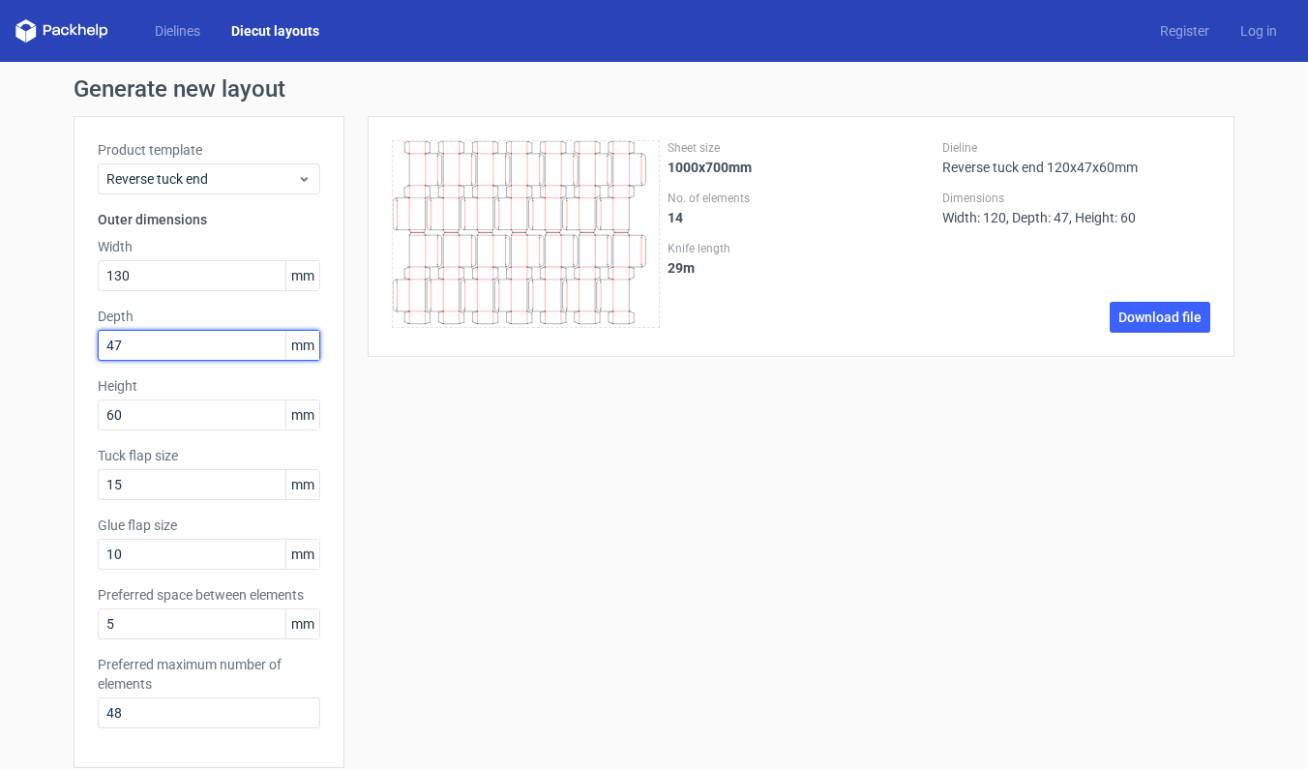
drag, startPoint x: 124, startPoint y: 341, endPoint x: 83, endPoint y: 339, distance: 40.7
click at [83, 339] on div "Product template Reverse tuck end Outer dimensions Width 130 mm Depth 47 mm Hei…" at bounding box center [209, 442] width 271 height 652
type input "70"
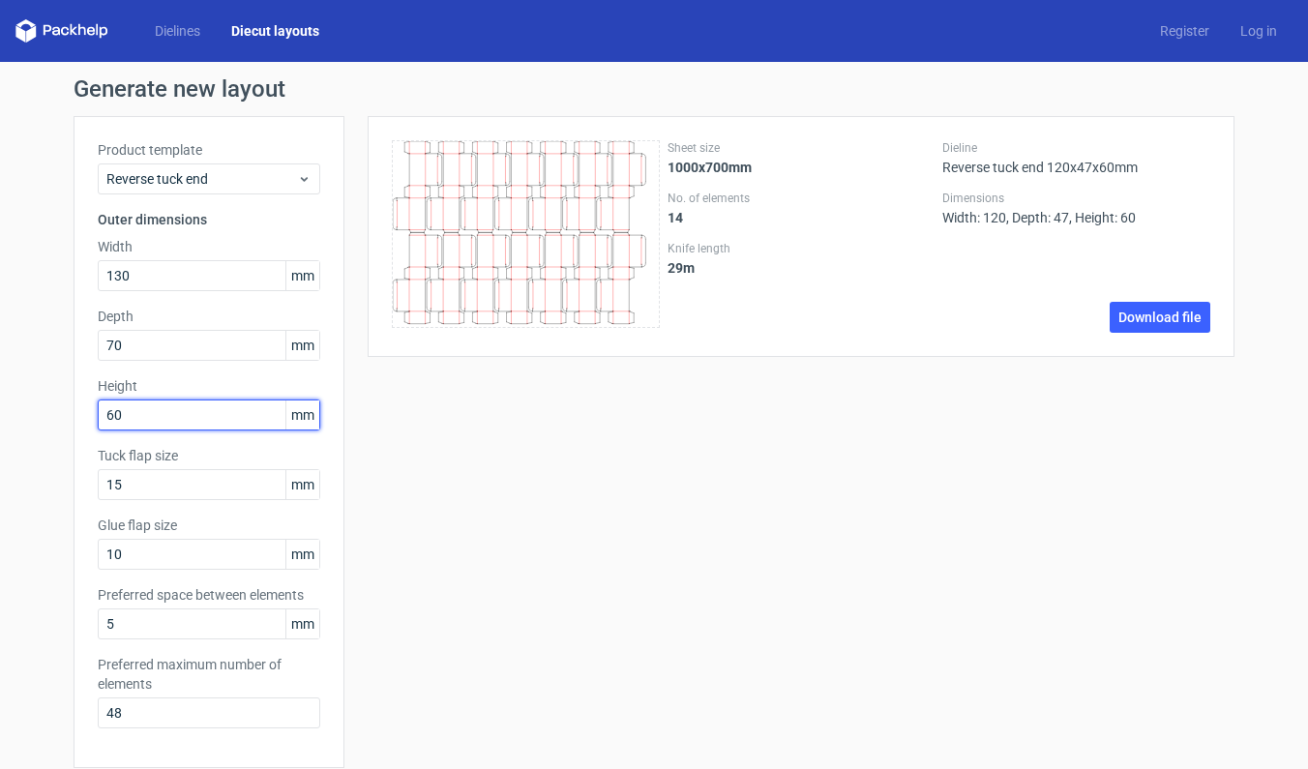
drag, startPoint x: 129, startPoint y: 415, endPoint x: 82, endPoint y: 407, distance: 47.1
click at [82, 407] on div "Product template Reverse tuck end Outer dimensions Width 130 mm Depth 70 mm Hei…" at bounding box center [209, 442] width 271 height 652
type input "83"
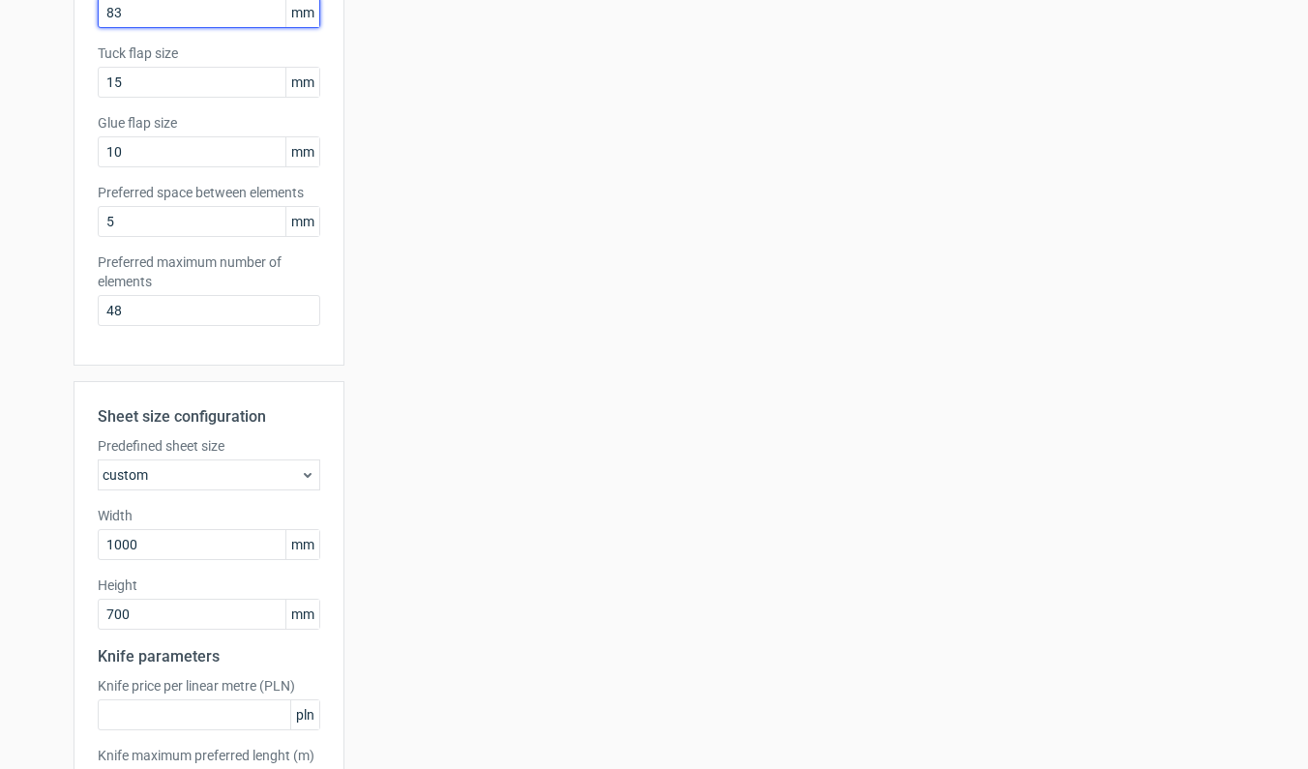
scroll to position [552, 0]
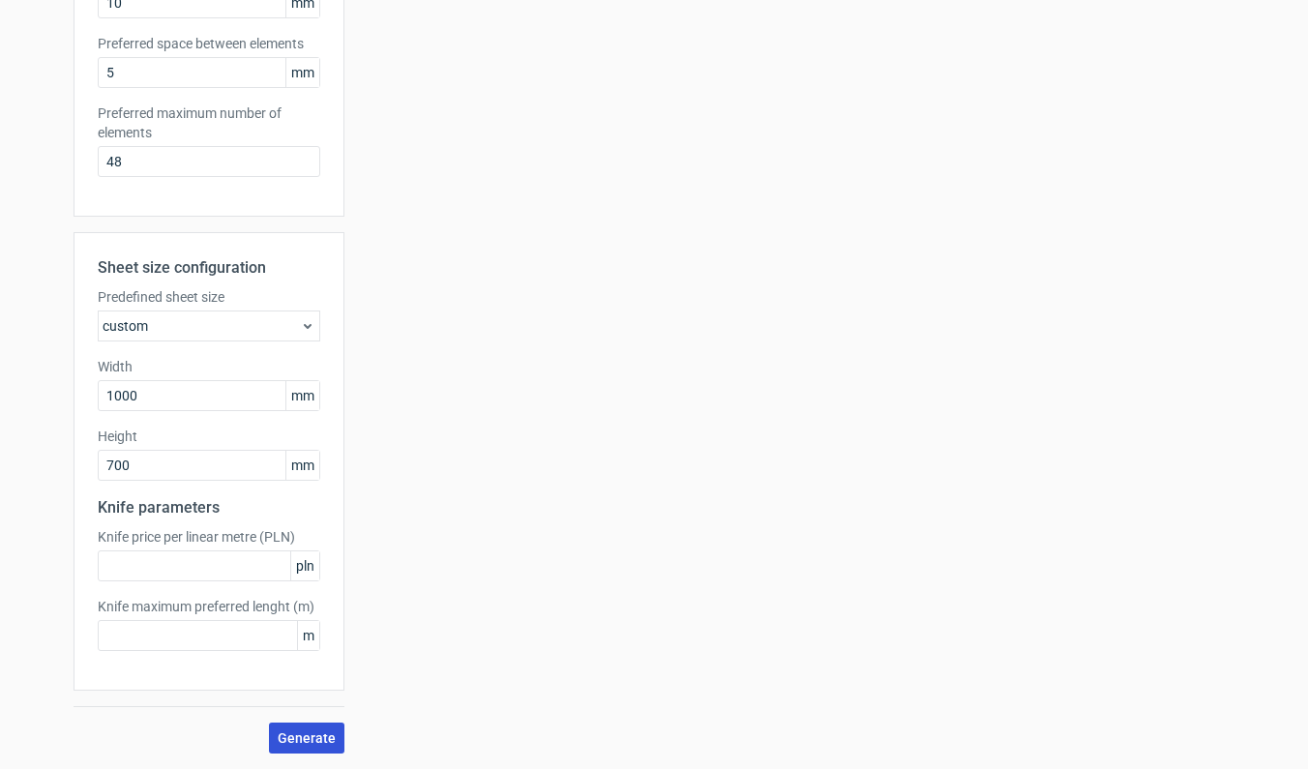
click at [311, 737] on span "Generate" at bounding box center [307, 739] width 58 height 14
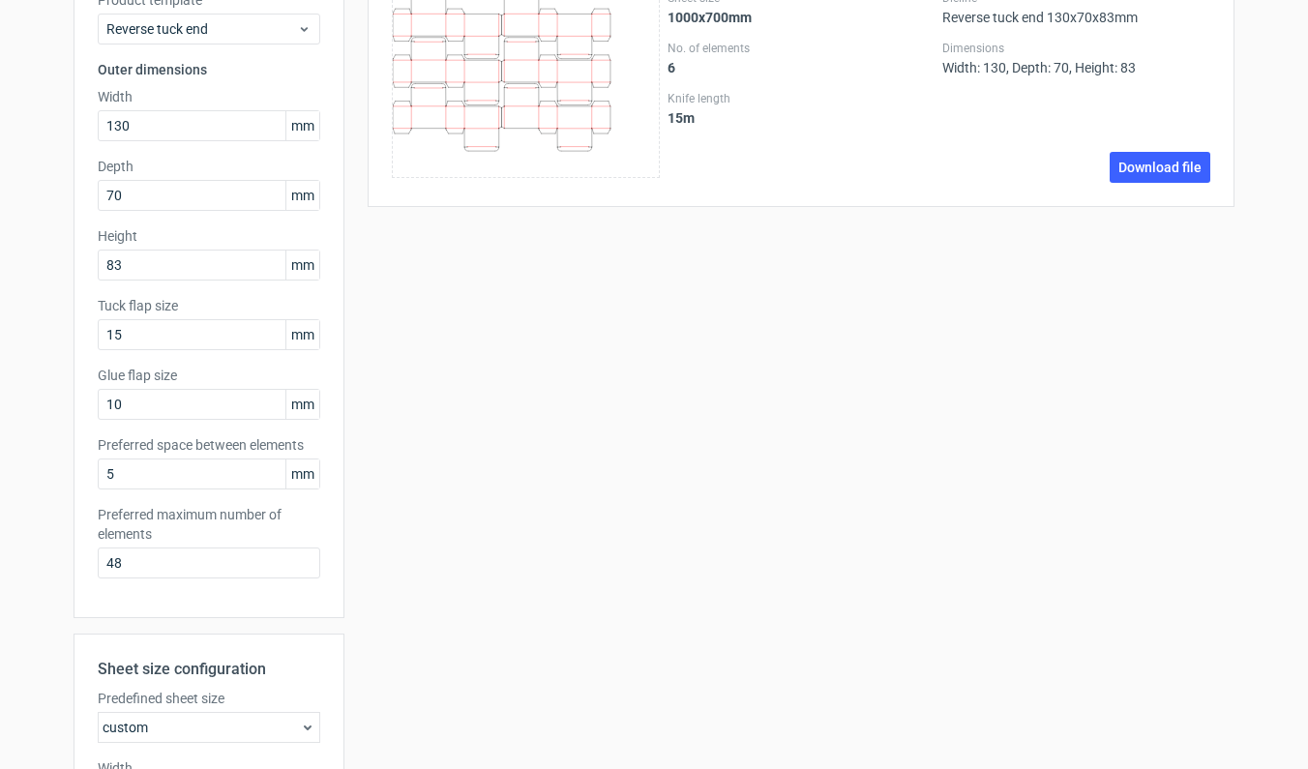
scroll to position [325, 0]
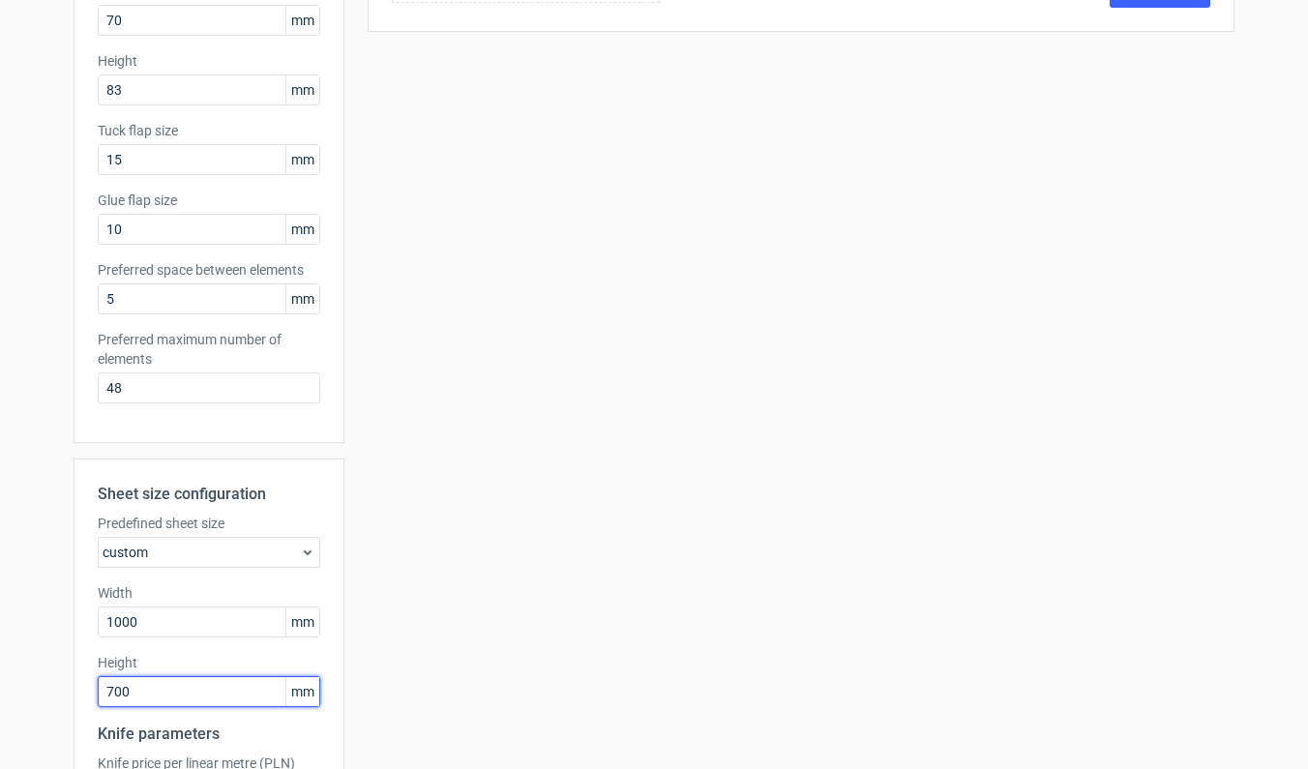
drag, startPoint x: 134, startPoint y: 691, endPoint x: 39, endPoint y: 685, distance: 95.0
click at [39, 685] on div "Generate new layout Product template Reverse tuck end Outer dimensions Width 13…" at bounding box center [654, 366] width 1308 height 1259
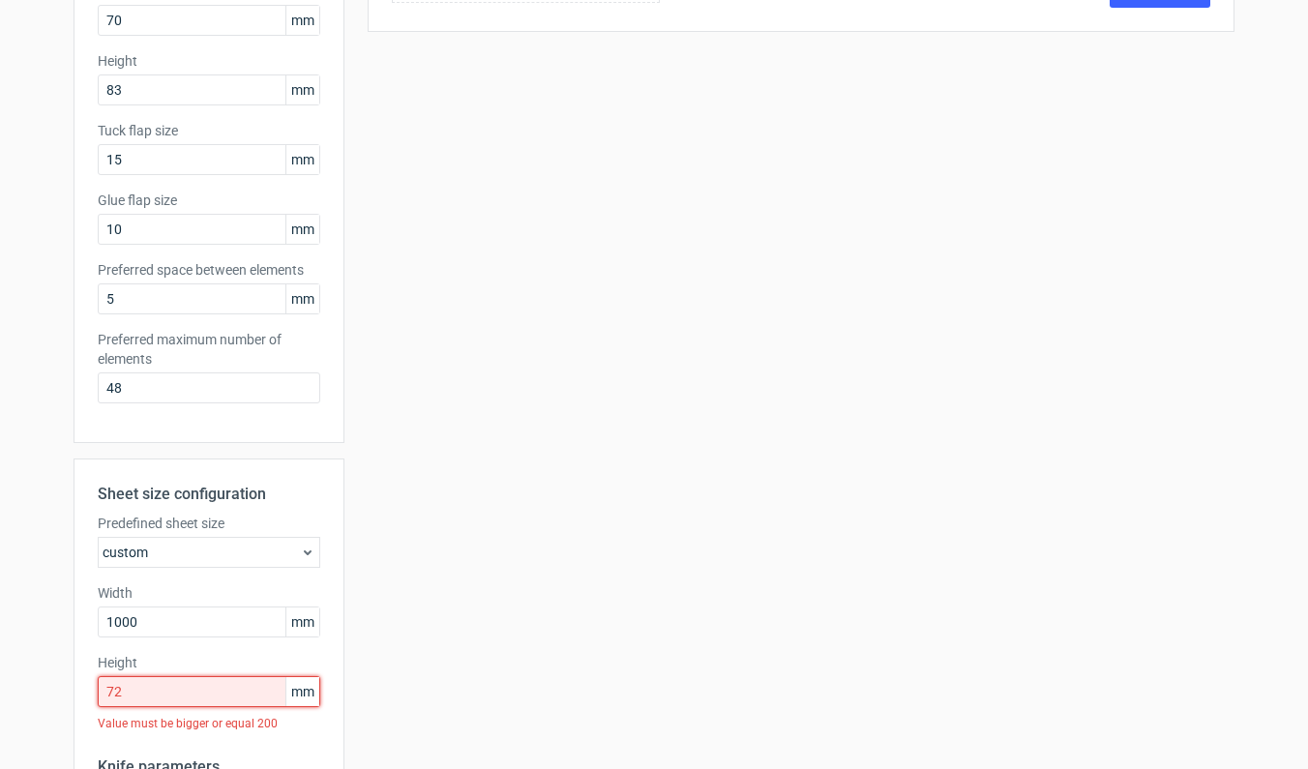
click at [187, 691] on input "72" at bounding box center [209, 692] width 223 height 31
type input "720"
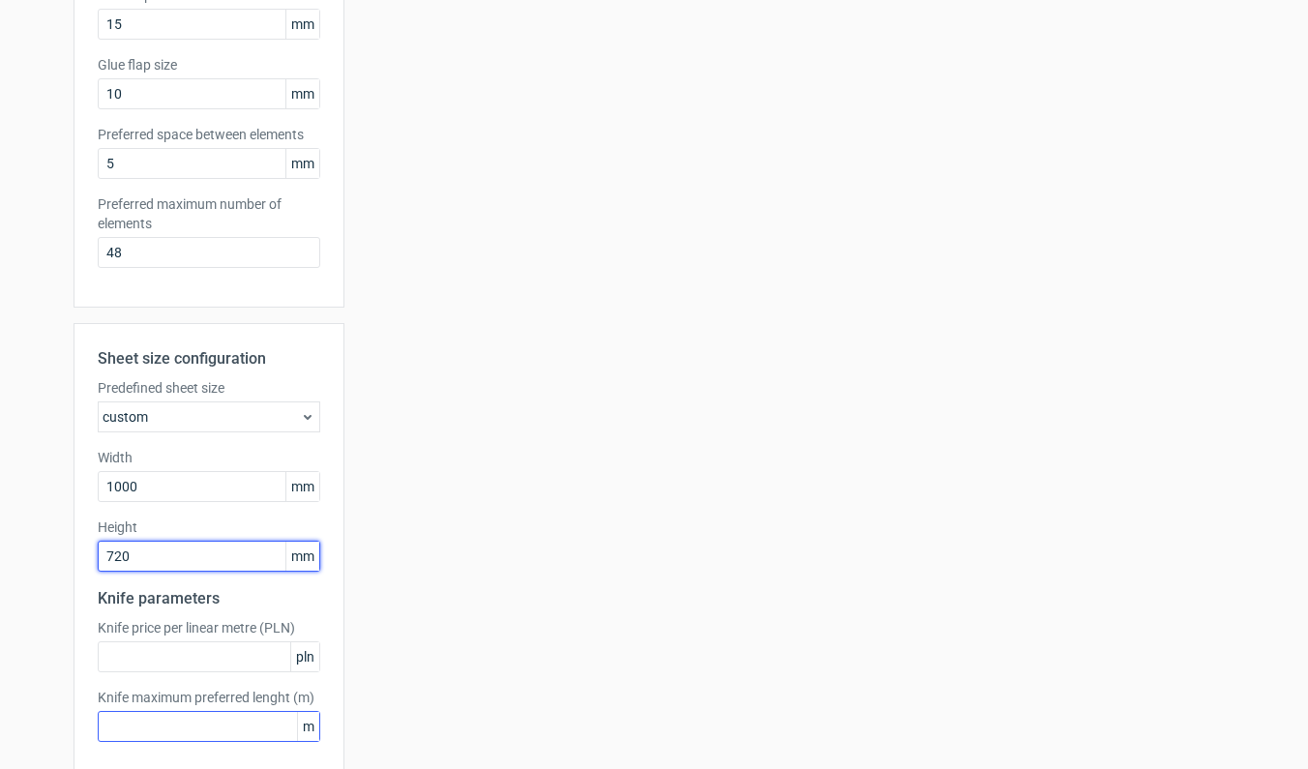
scroll to position [552, 0]
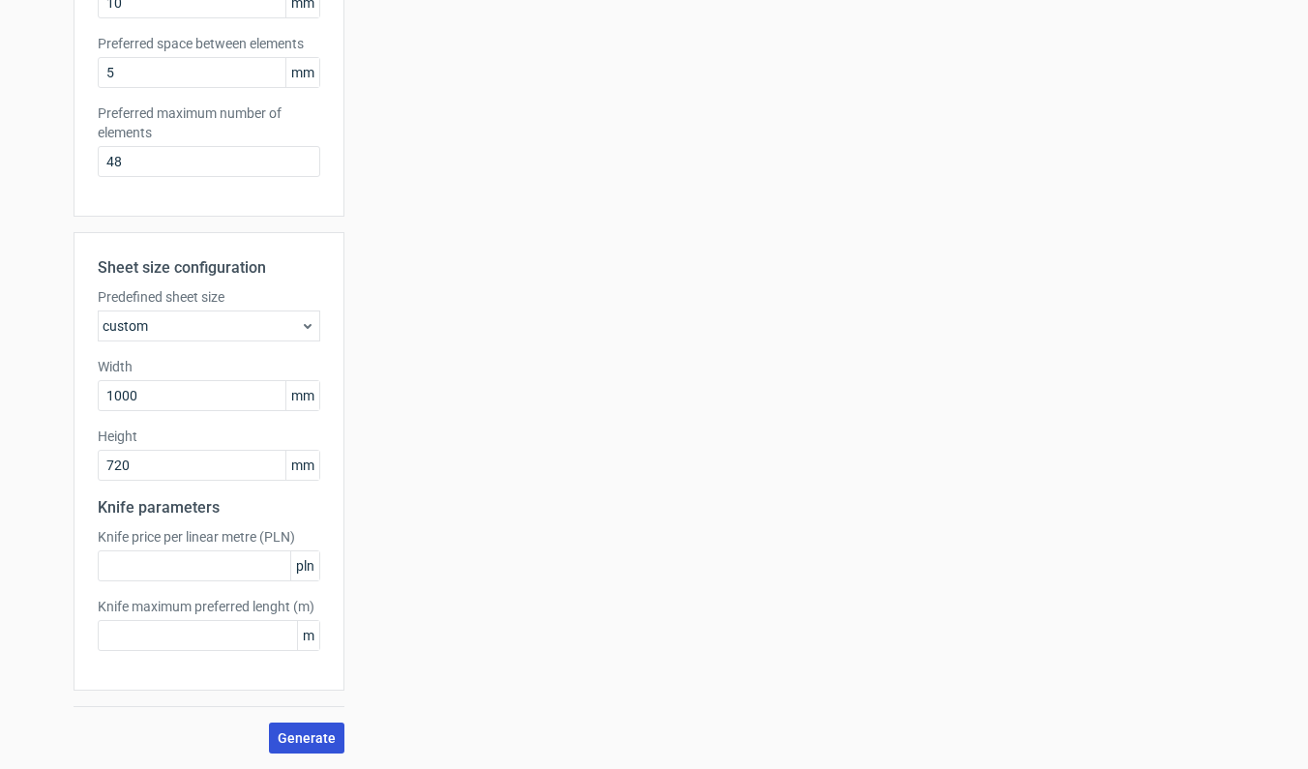
click at [303, 737] on span "Generate" at bounding box center [307, 739] width 58 height 14
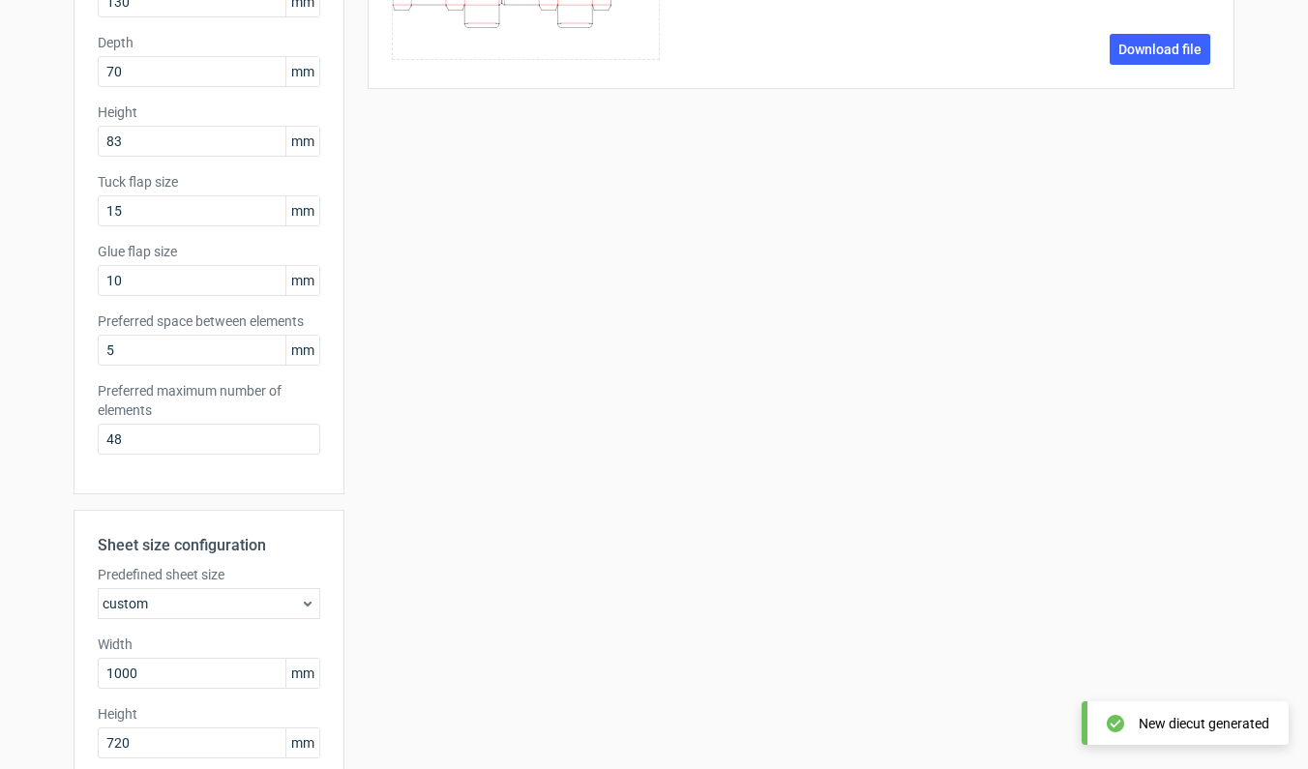
scroll to position [499, 0]
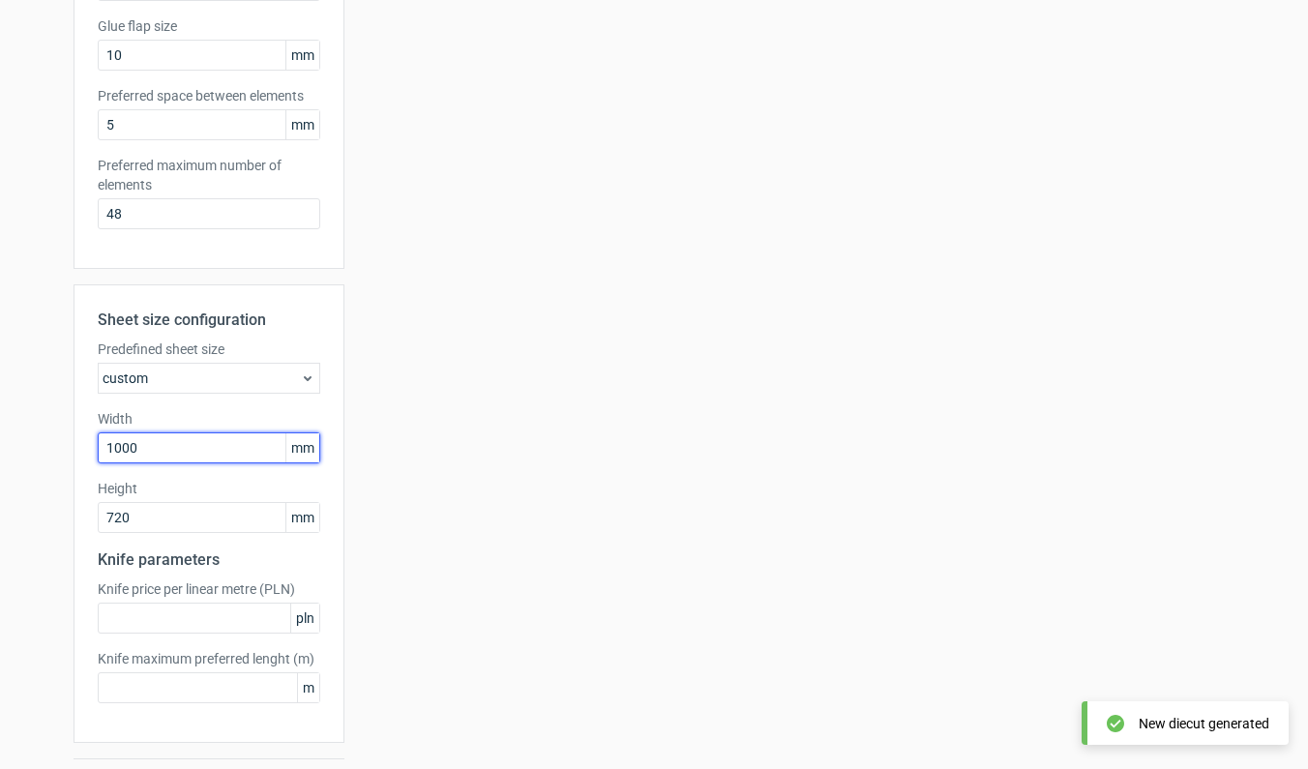
drag, startPoint x: 134, startPoint y: 448, endPoint x: 42, endPoint y: 445, distance: 92.0
click at [42, 445] on div "Generate new layout Product template Reverse tuck end Outer dimensions Width 13…" at bounding box center [654, 192] width 1308 height 1259
type input "700"
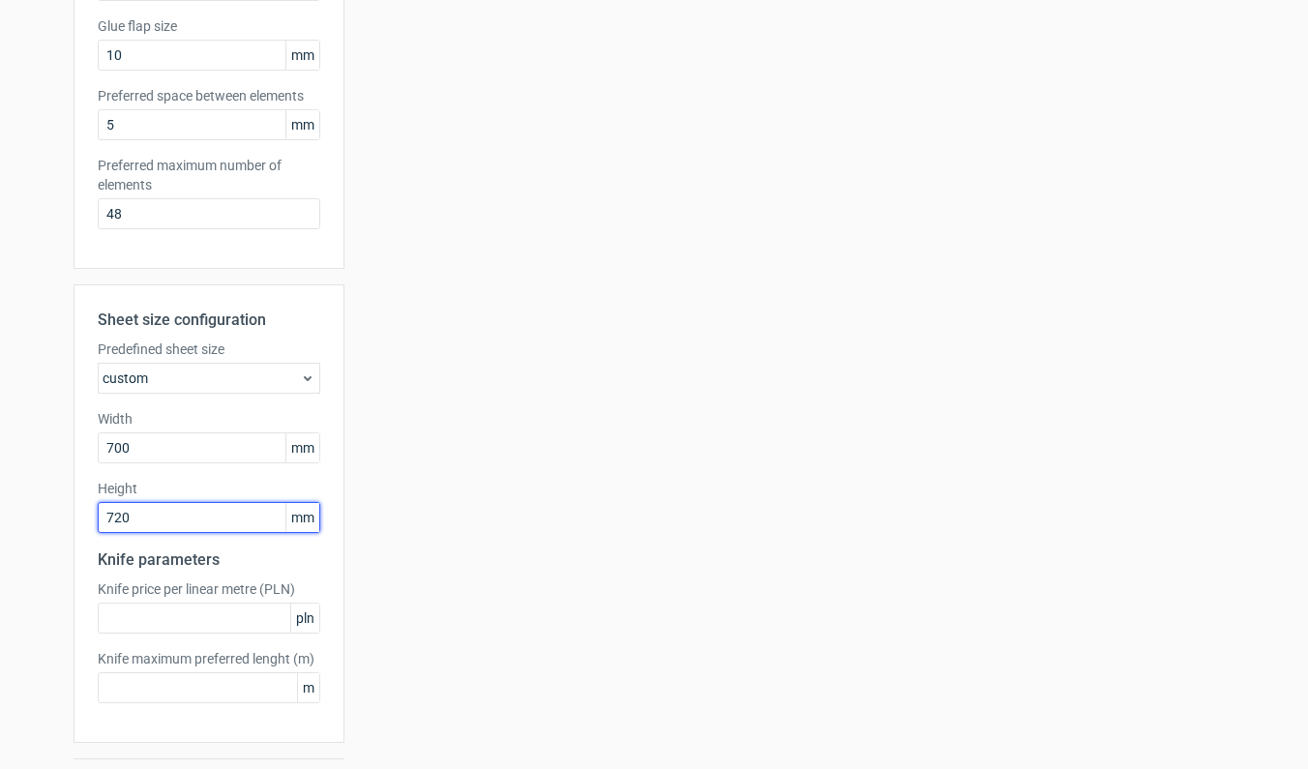
drag, startPoint x: 149, startPoint y: 523, endPoint x: 52, endPoint y: 514, distance: 97.2
click at [52, 514] on div "Generate new layout Product template Reverse tuck end Outer dimensions Width 13…" at bounding box center [654, 192] width 1308 height 1259
type input "500"
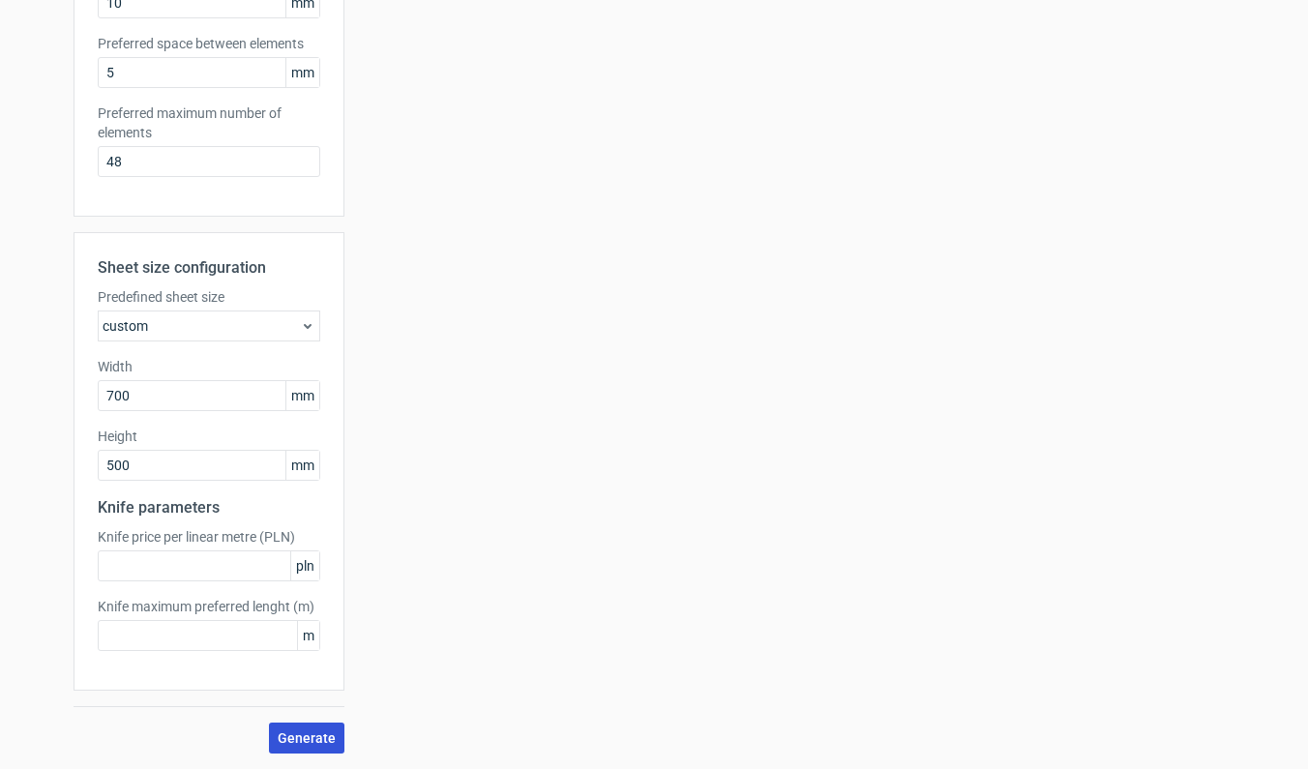
click at [304, 726] on button "Generate" at bounding box center [306, 738] width 75 height 31
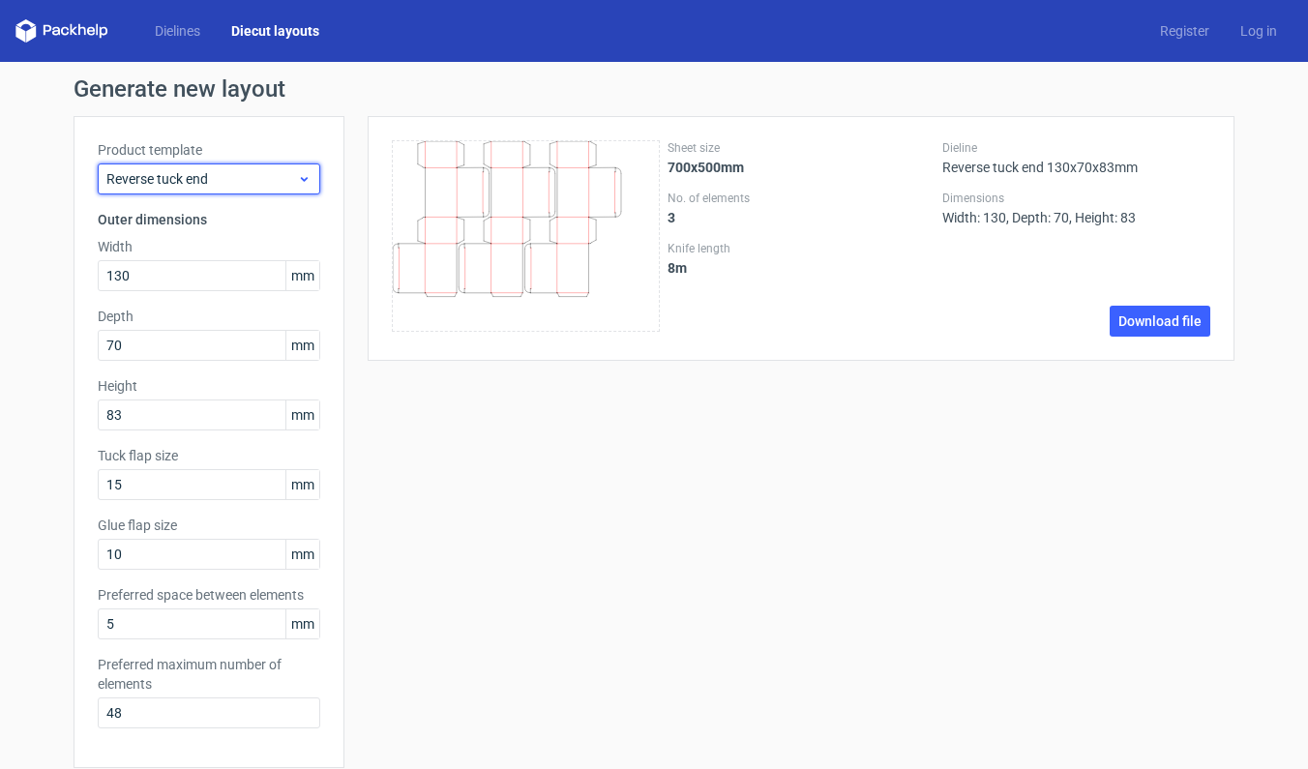
click at [275, 173] on span "Reverse tuck end" at bounding box center [201, 178] width 191 height 19
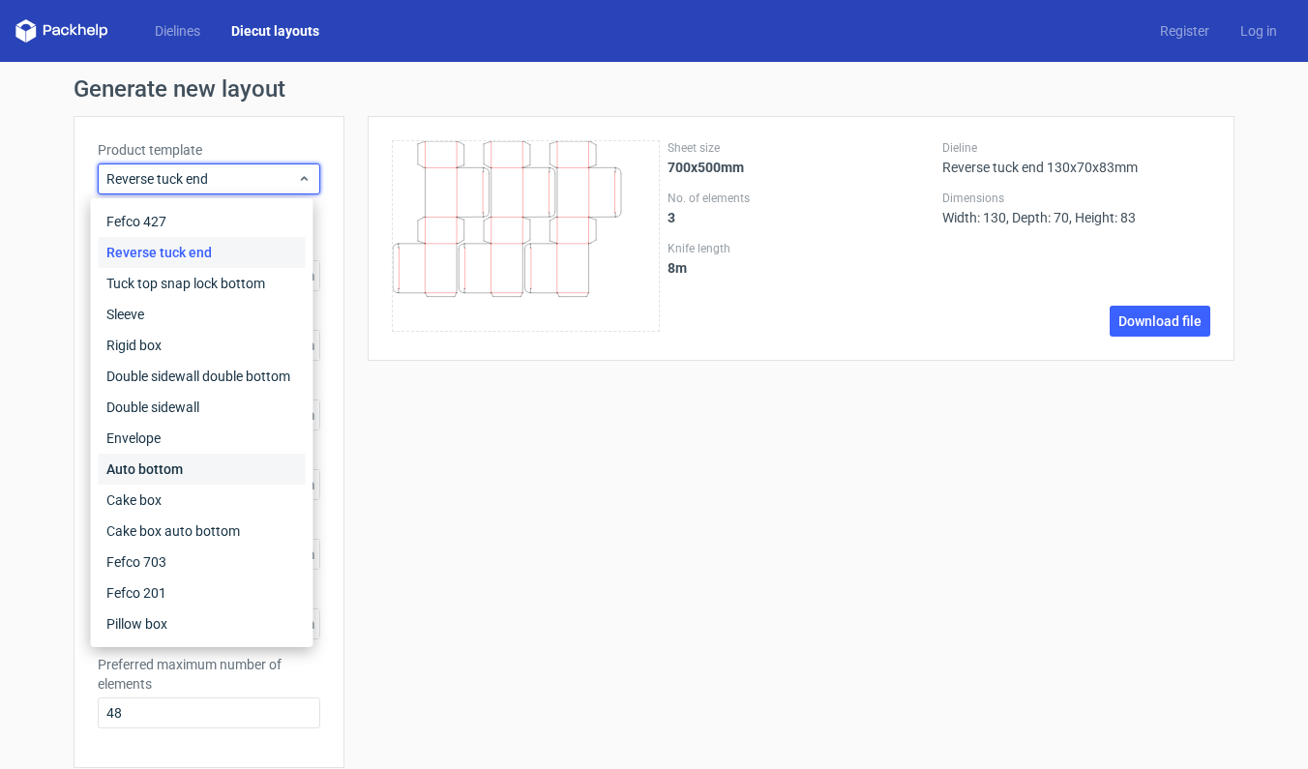
click at [171, 472] on div "Auto bottom" at bounding box center [202, 469] width 207 height 31
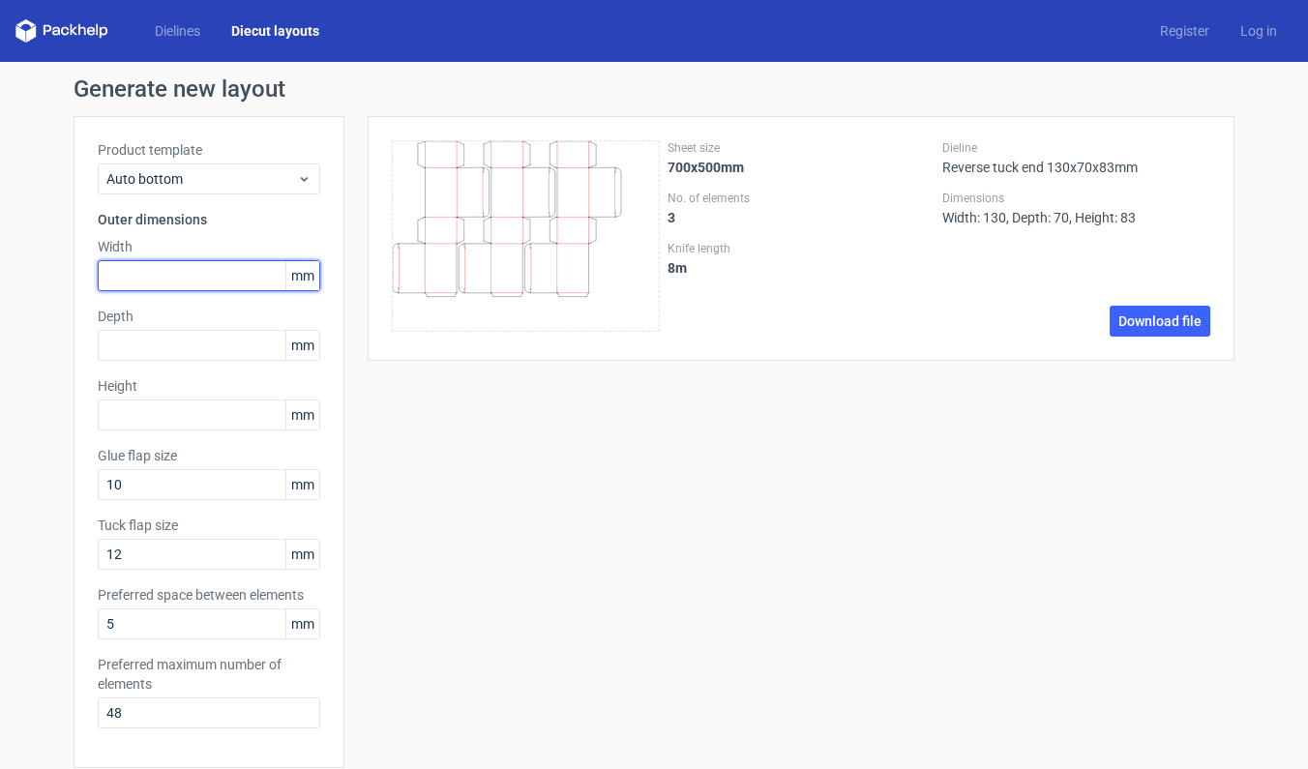
click at [147, 271] on input "text" at bounding box center [209, 275] width 223 height 31
type input "92"
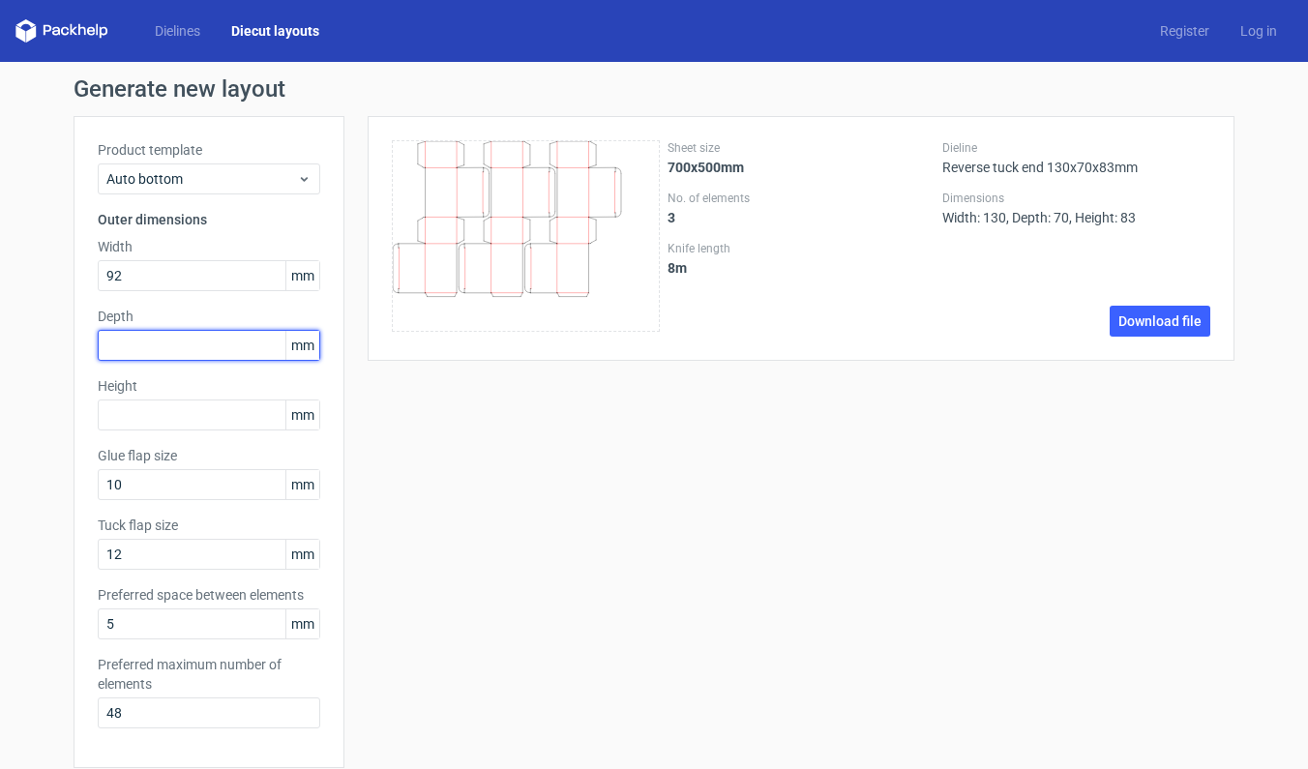
click at [153, 352] on input "text" at bounding box center [209, 345] width 223 height 31
type input "92"
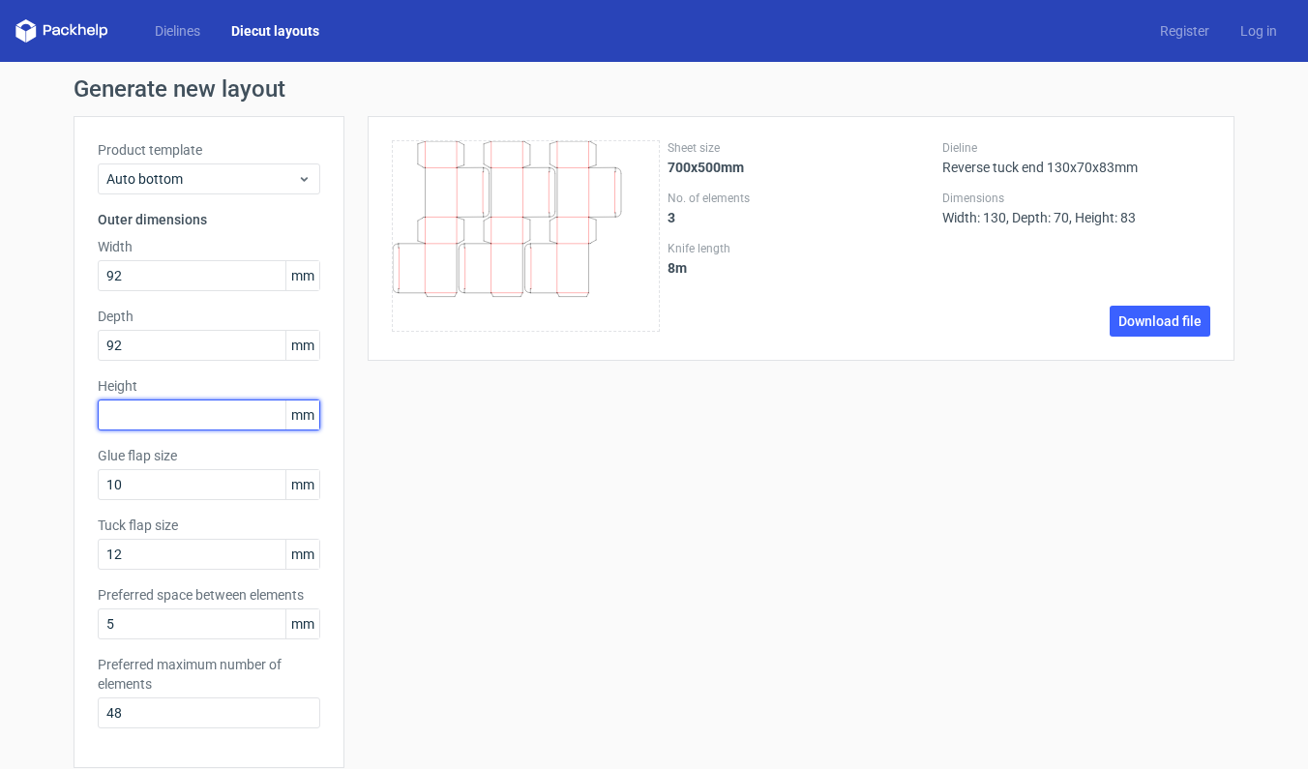
click at [128, 415] on input "text" at bounding box center [209, 415] width 223 height 31
type input "160"
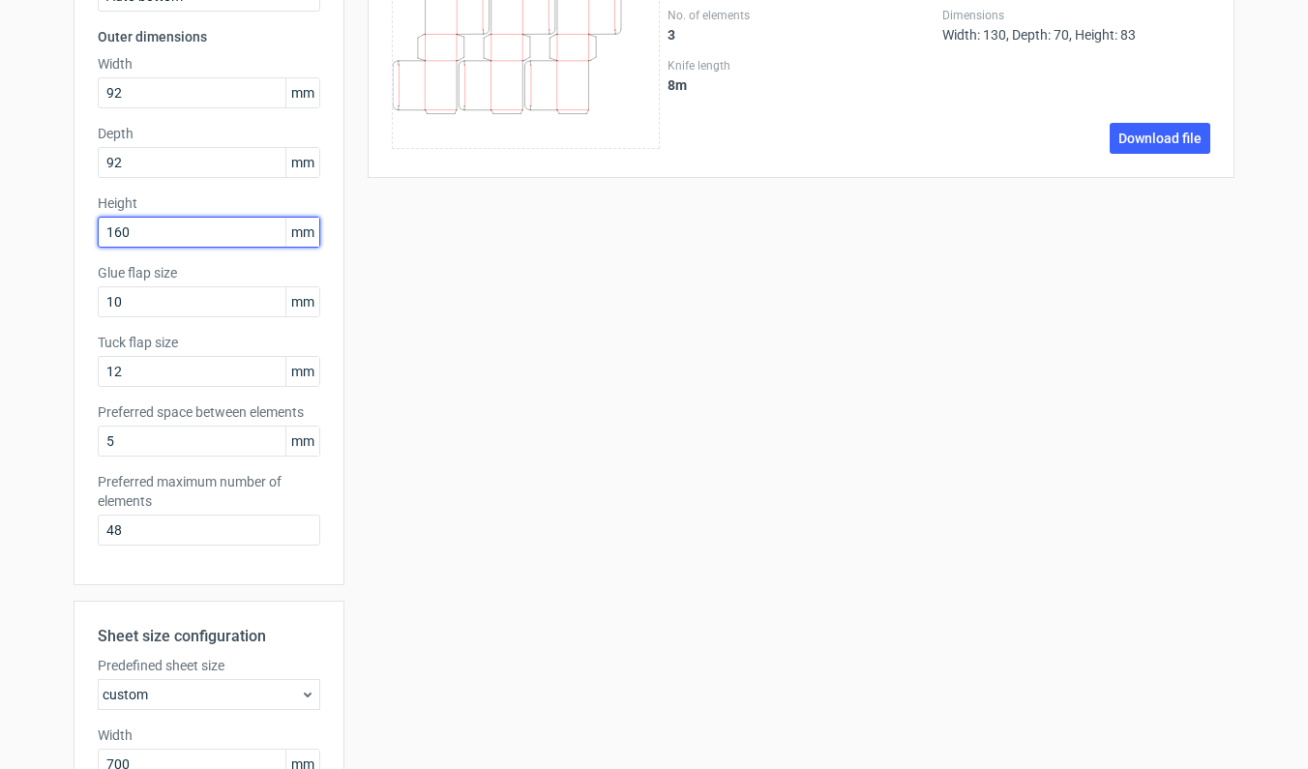
scroll to position [552, 0]
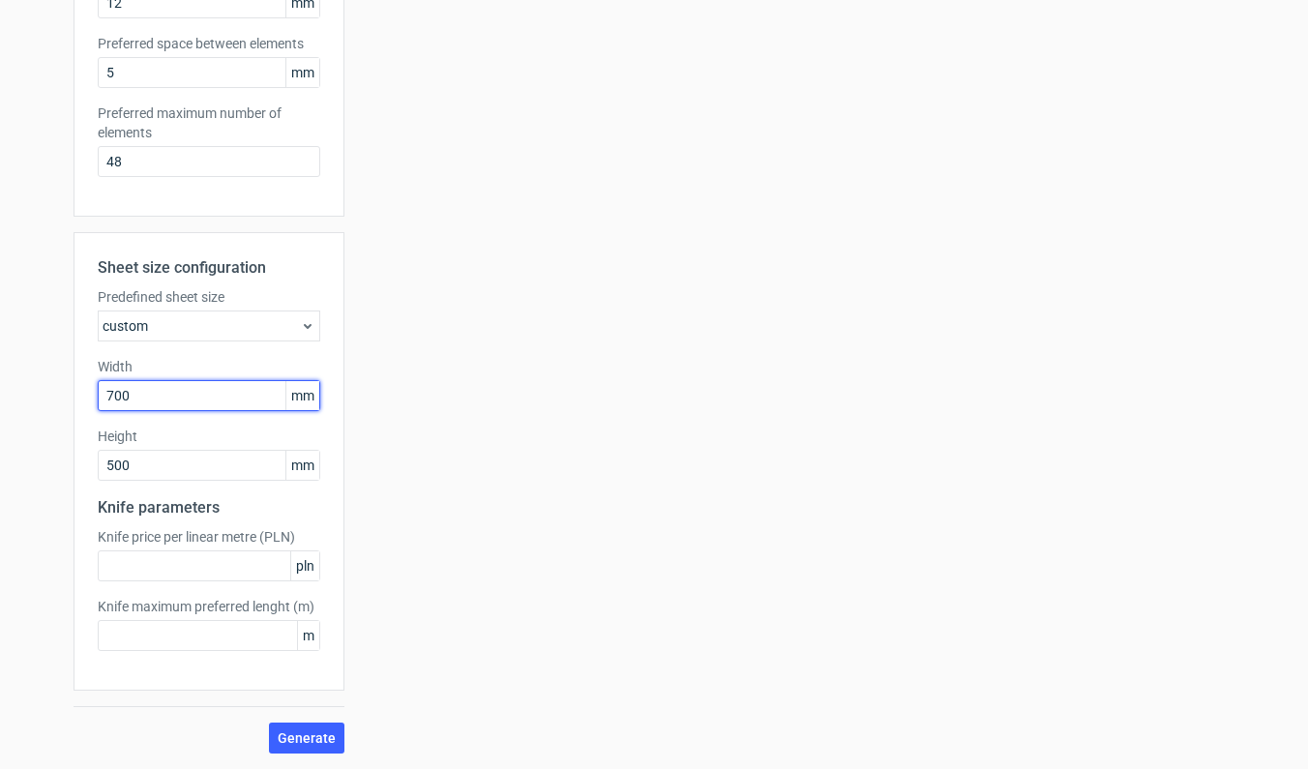
drag, startPoint x: 166, startPoint y: 386, endPoint x: 135, endPoint y: 398, distance: 34.0
click at [135, 398] on input "700" at bounding box center [209, 395] width 223 height 31
type input "1000"
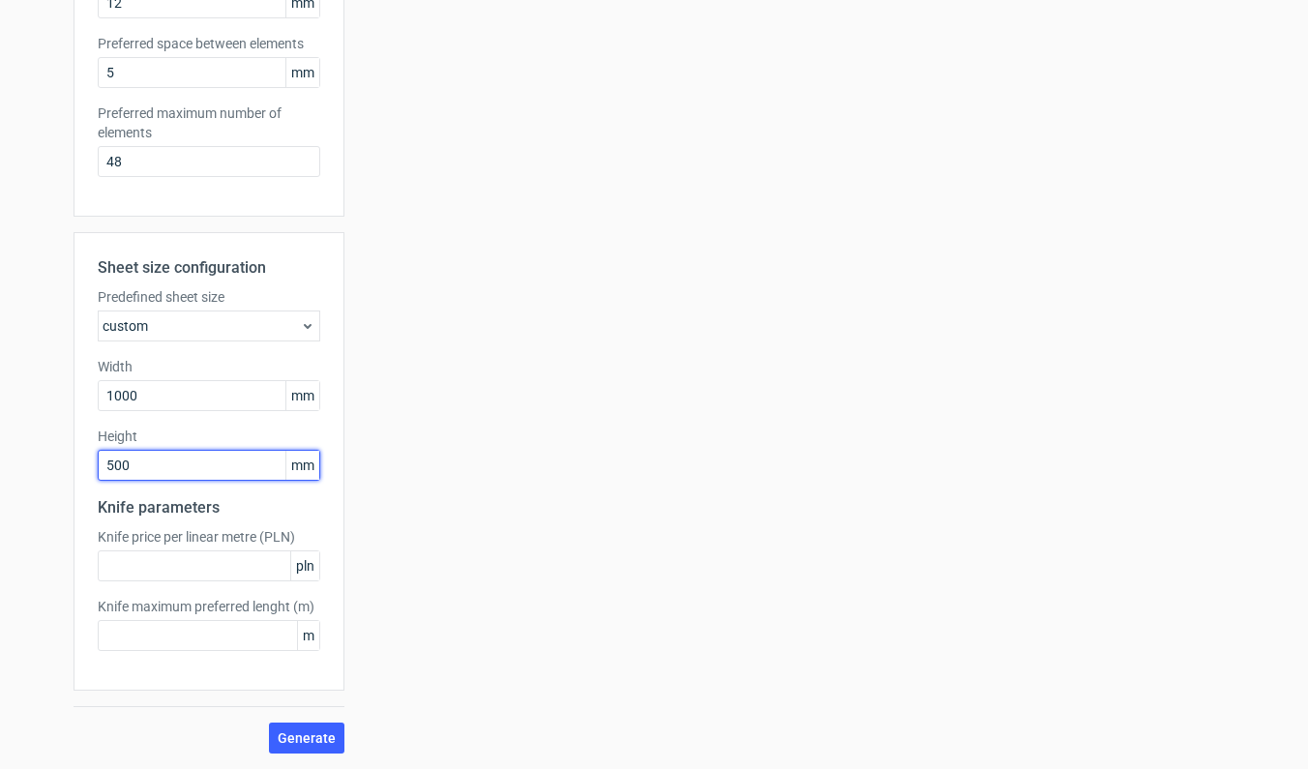
drag, startPoint x: 154, startPoint y: 463, endPoint x: 62, endPoint y: 466, distance: 92.0
click at [62, 466] on div "Generate new layout Product template Auto bottom Outer dimensions Width 92 mm D…" at bounding box center [654, 139] width 1308 height 1259
type input "700"
click at [283, 728] on button "Generate" at bounding box center [306, 738] width 75 height 31
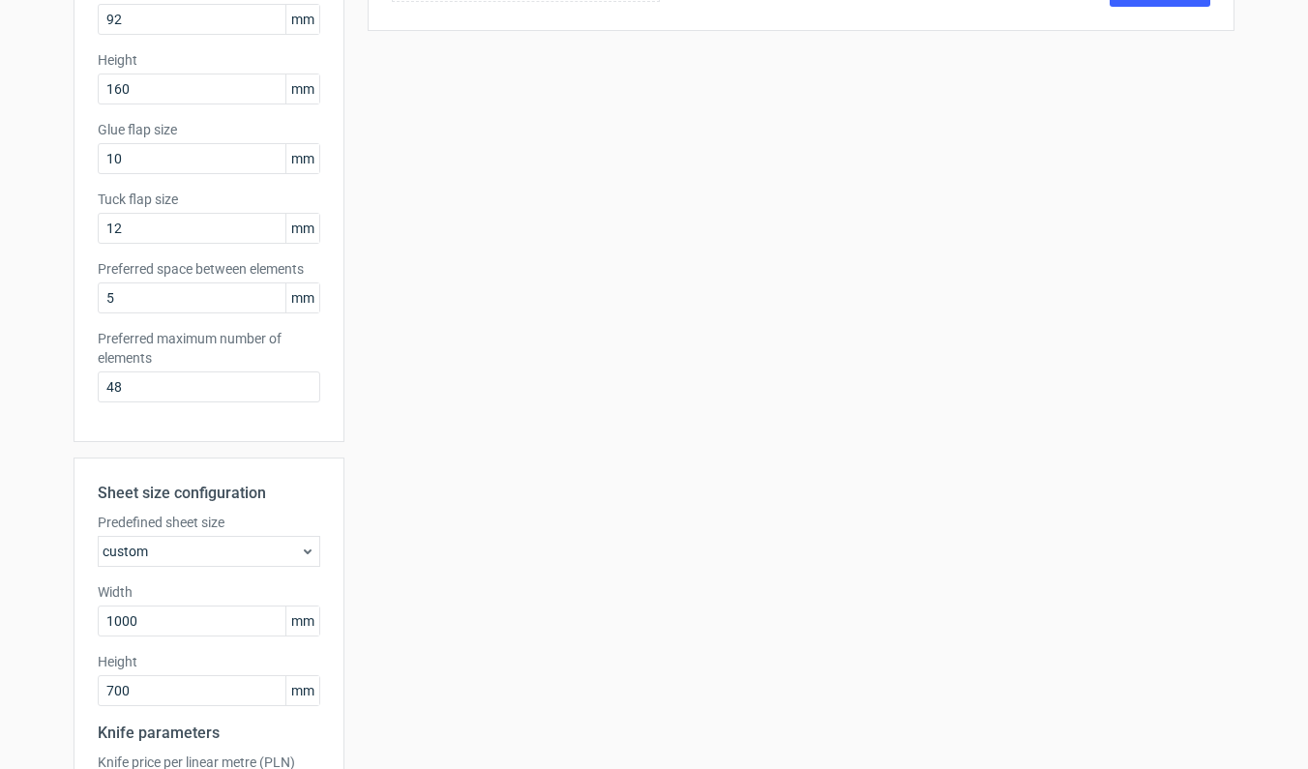
scroll to position [460, 0]
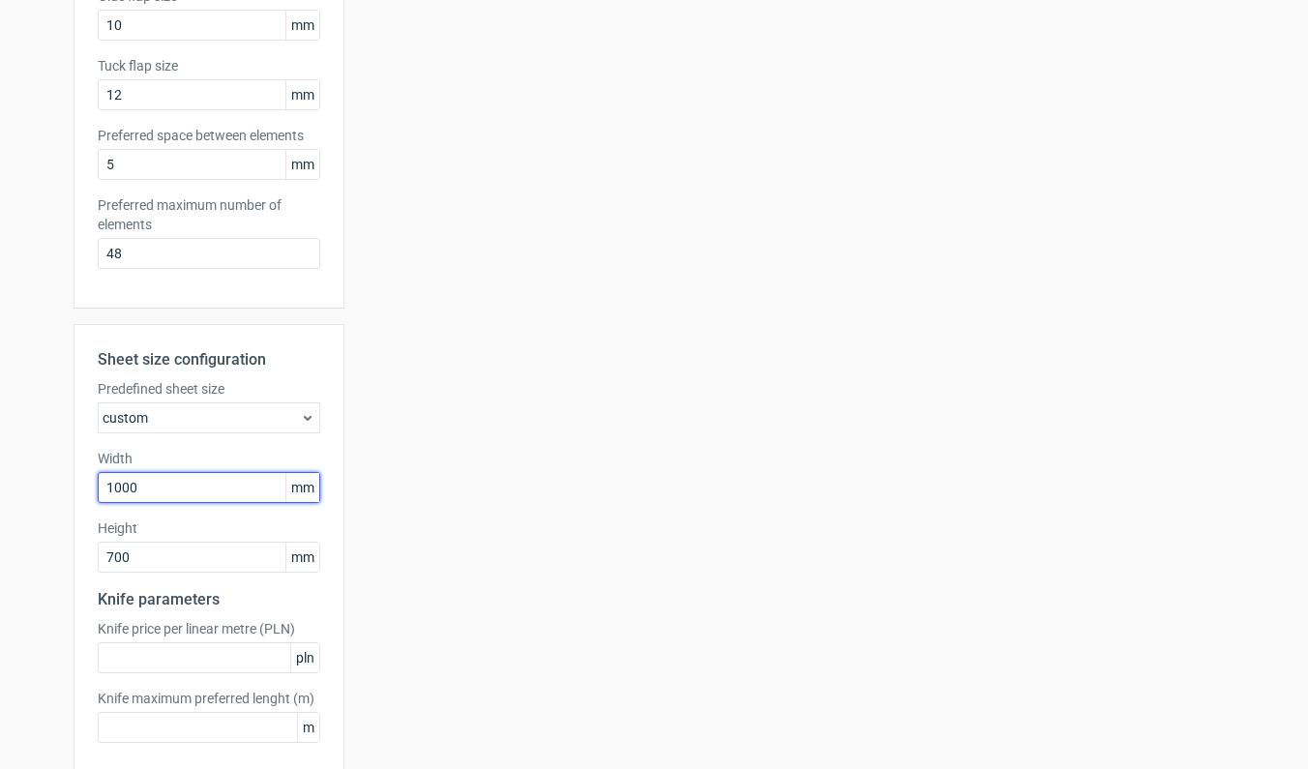
drag, startPoint x: 145, startPoint y: 485, endPoint x: 82, endPoint y: 489, distance: 63.0
click at [82, 489] on div "Sheet size configuration Predefined sheet size custom Width 1000 mm Height 700 …" at bounding box center [209, 553] width 271 height 459
type input "700"
drag, startPoint x: 151, startPoint y: 564, endPoint x: 57, endPoint y: 551, distance: 94.9
click at [57, 551] on div "Generate new layout Product template Auto bottom Outer dimensions Width 92 mm D…" at bounding box center [654, 231] width 1308 height 1259
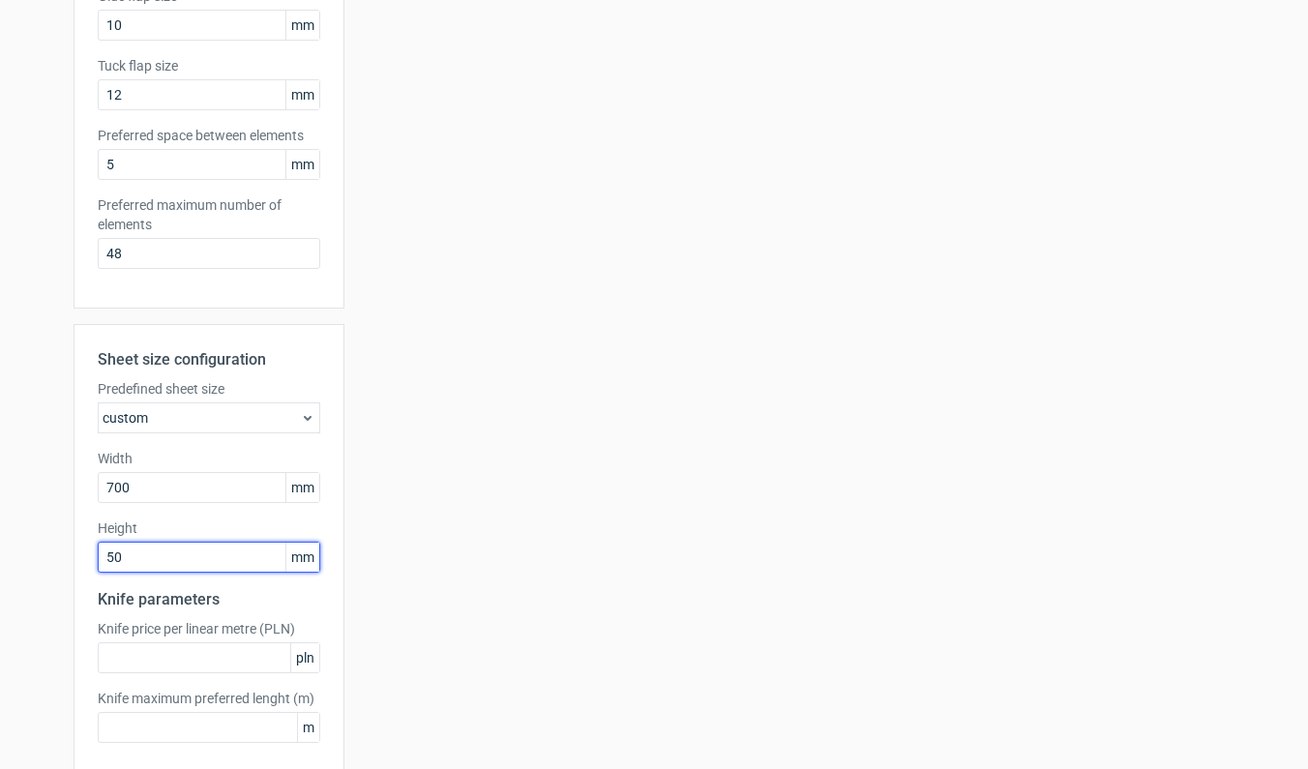
type input "500"
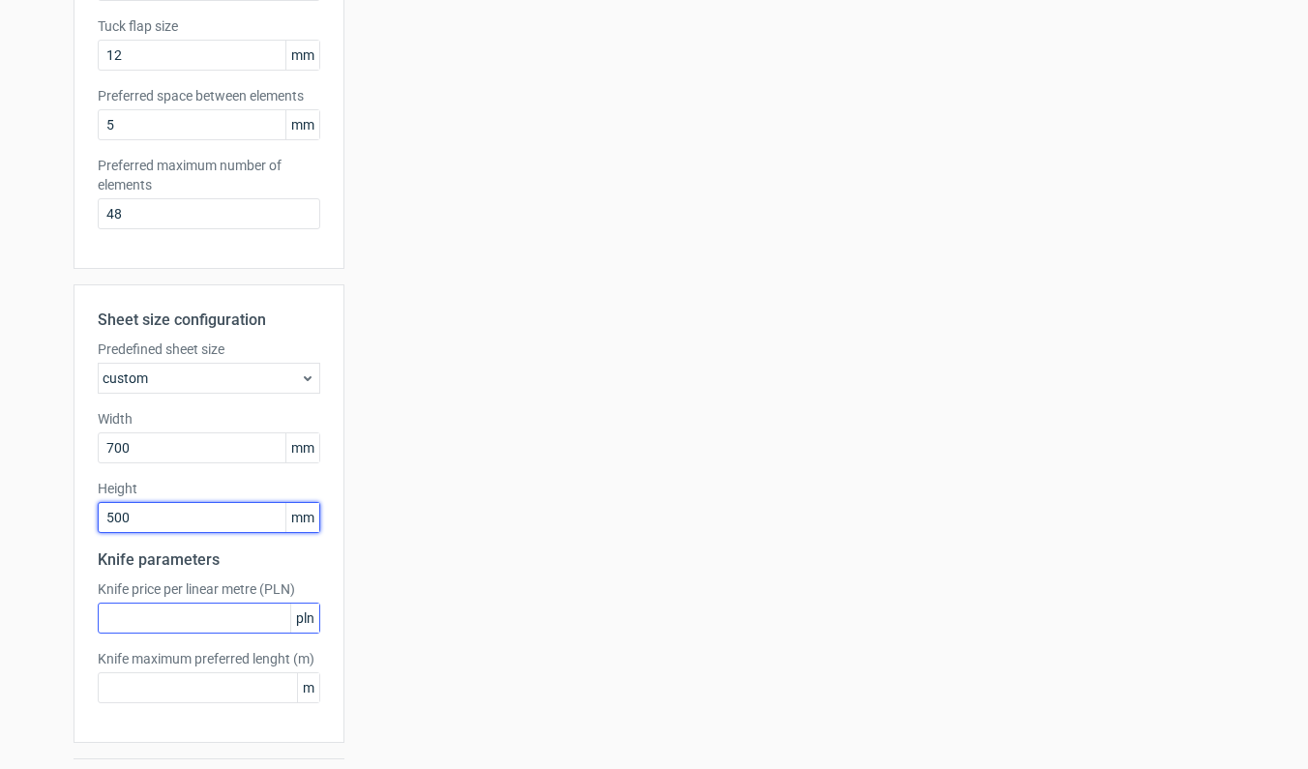
scroll to position [552, 0]
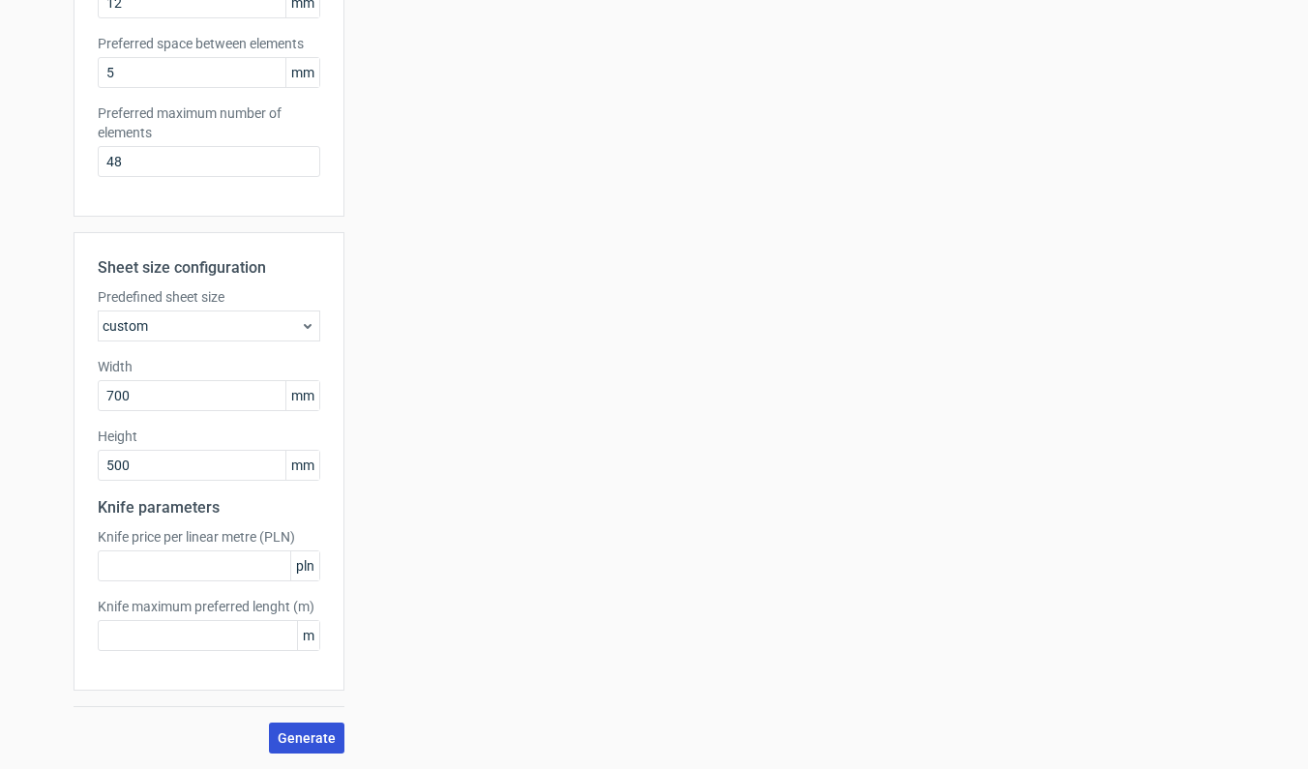
click at [287, 730] on button "Generate" at bounding box center [306, 738] width 75 height 31
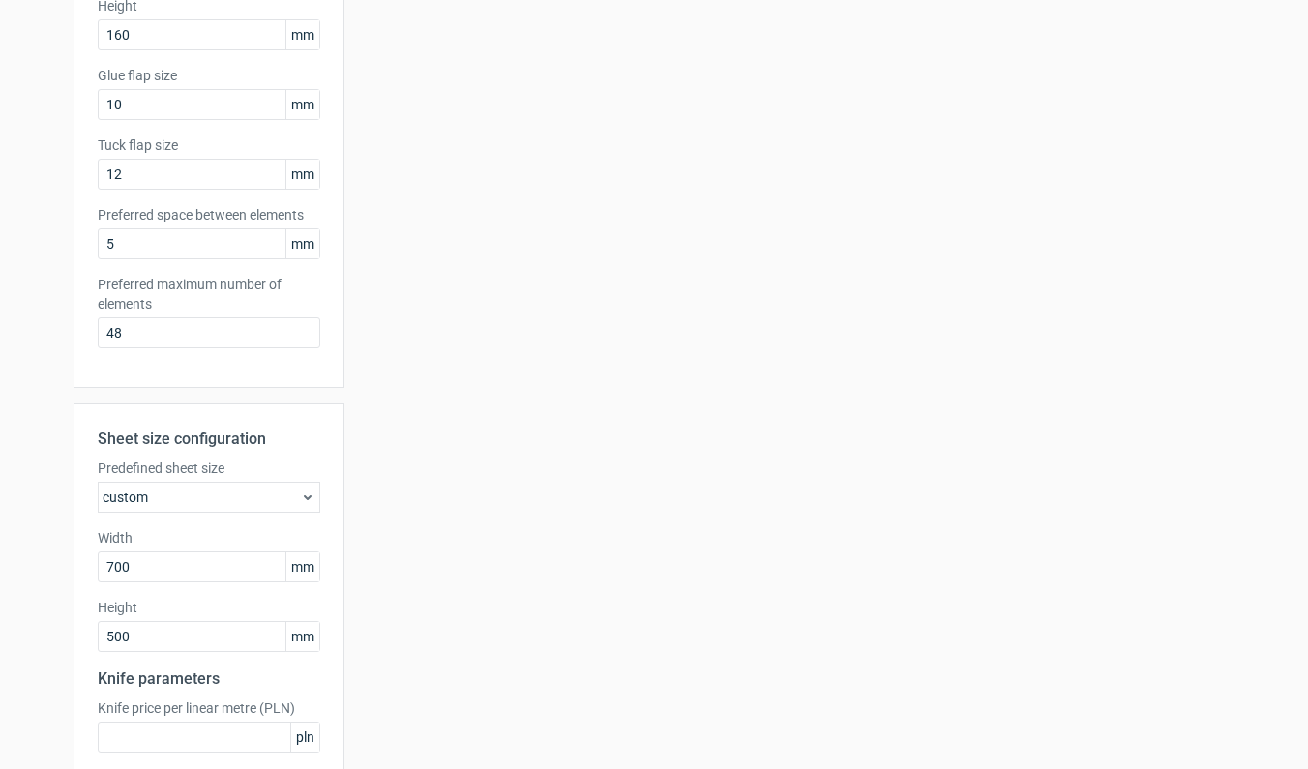
scroll to position [420, 0]
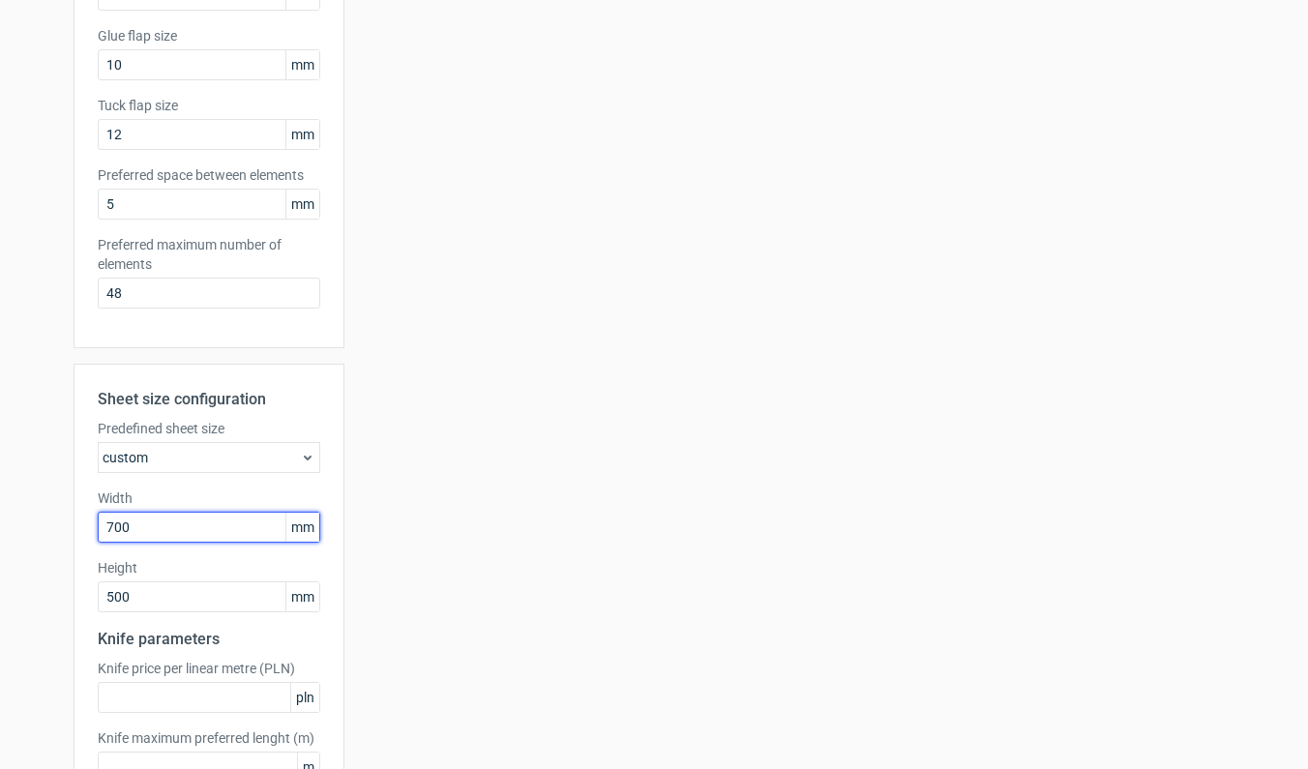
drag, startPoint x: 140, startPoint y: 525, endPoint x: 49, endPoint y: 521, distance: 91.1
click at [49, 521] on div "Generate new layout Product template Auto bottom Outer dimensions Width 92 mm D…" at bounding box center [654, 271] width 1308 height 1259
type input "1000"
type input "700"
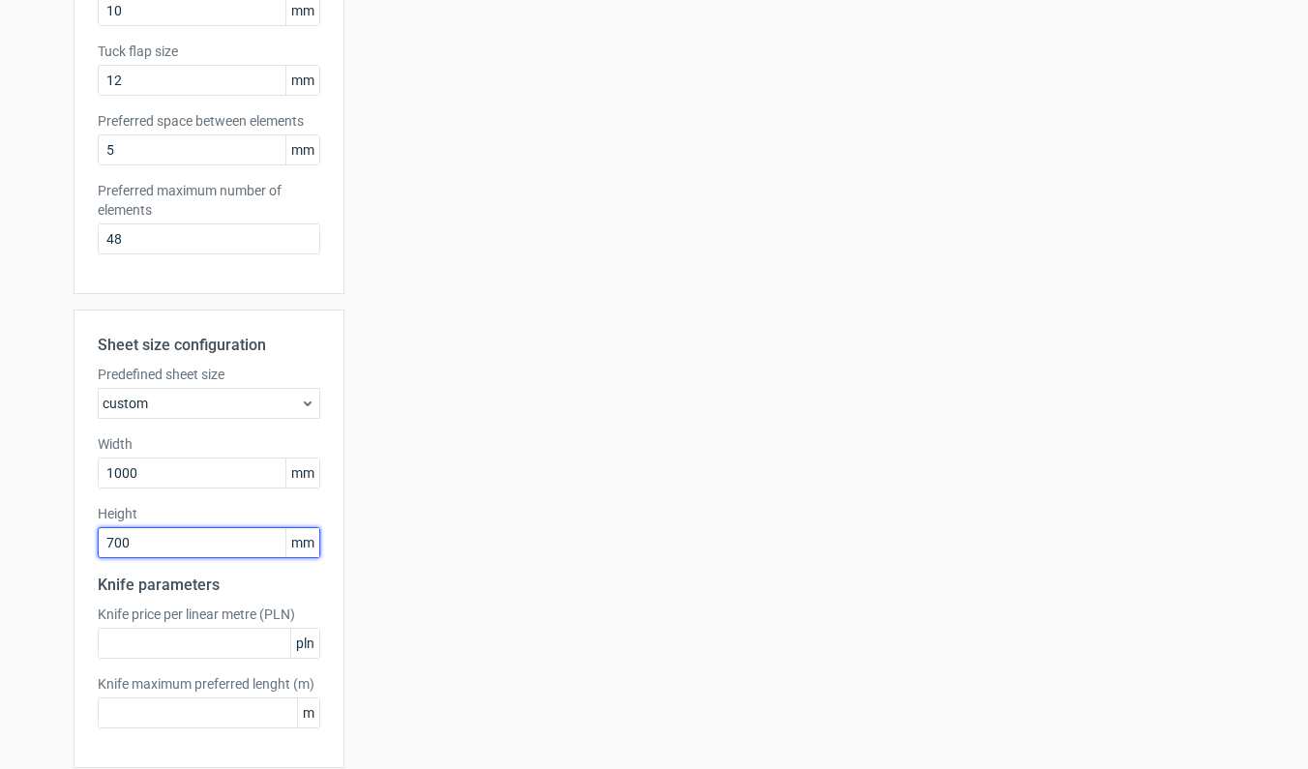
scroll to position [552, 0]
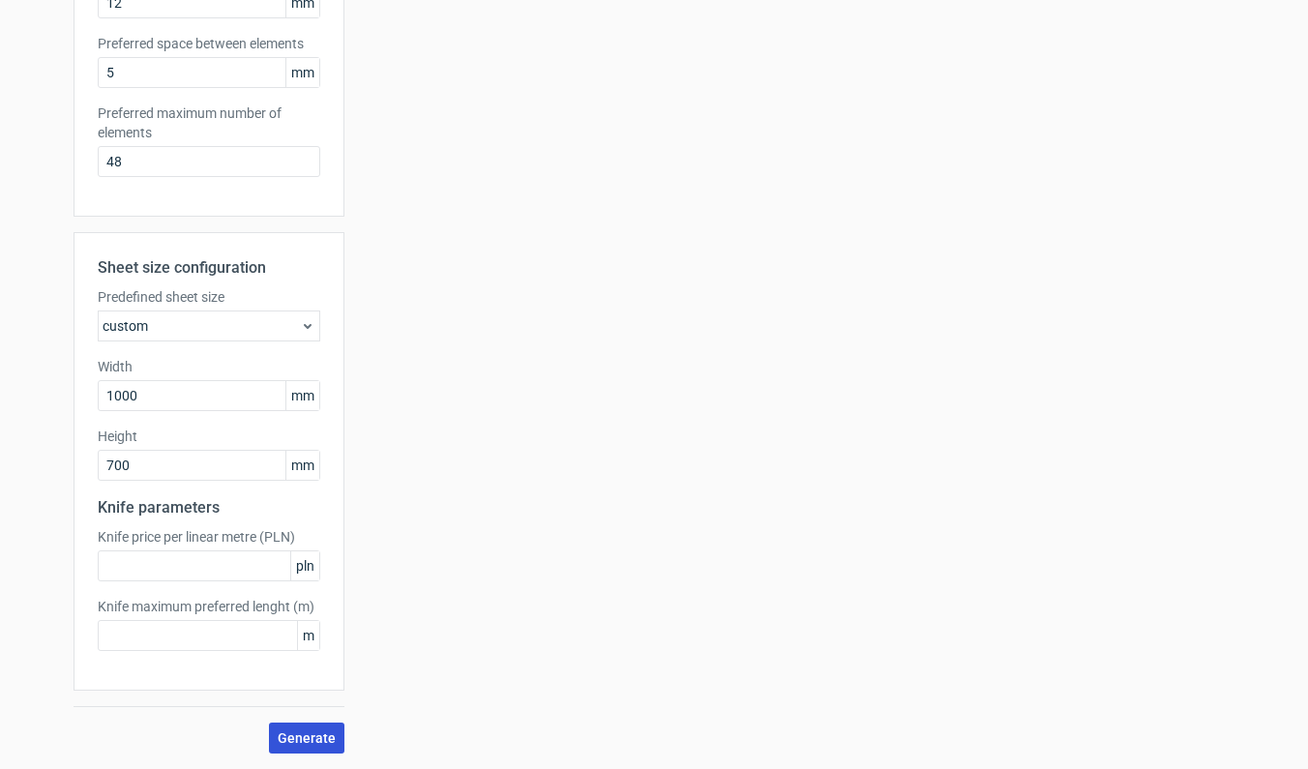
click at [321, 738] on span "Generate" at bounding box center [307, 739] width 58 height 14
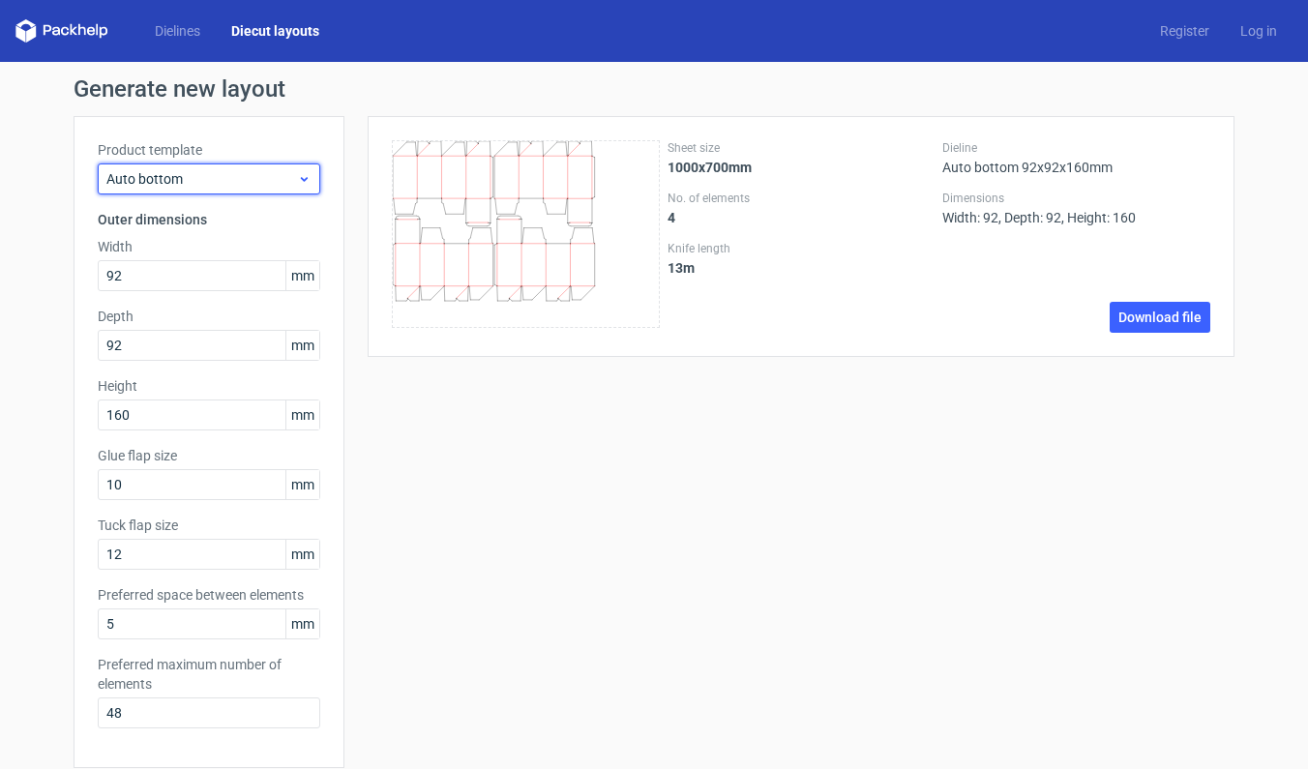
click at [284, 175] on span "Auto bottom" at bounding box center [201, 178] width 191 height 19
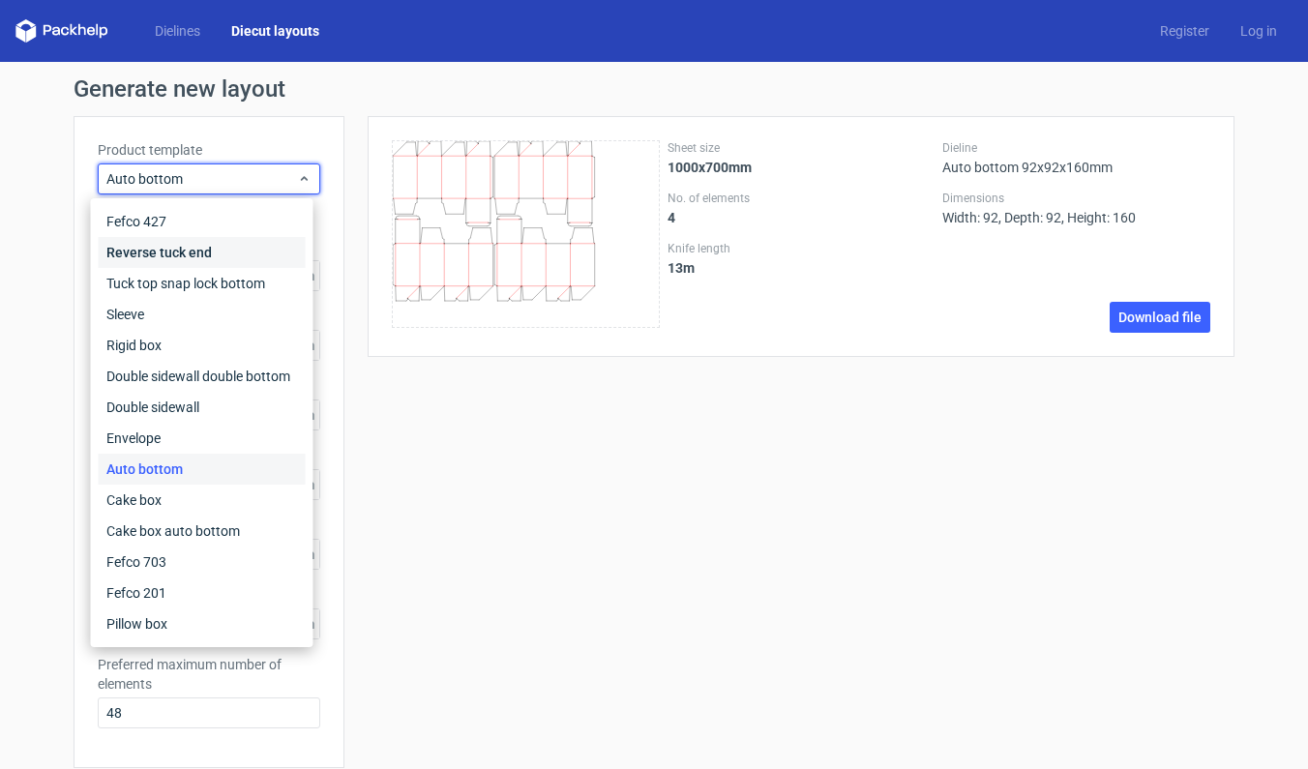
click at [193, 255] on div "Reverse tuck end" at bounding box center [202, 252] width 207 height 31
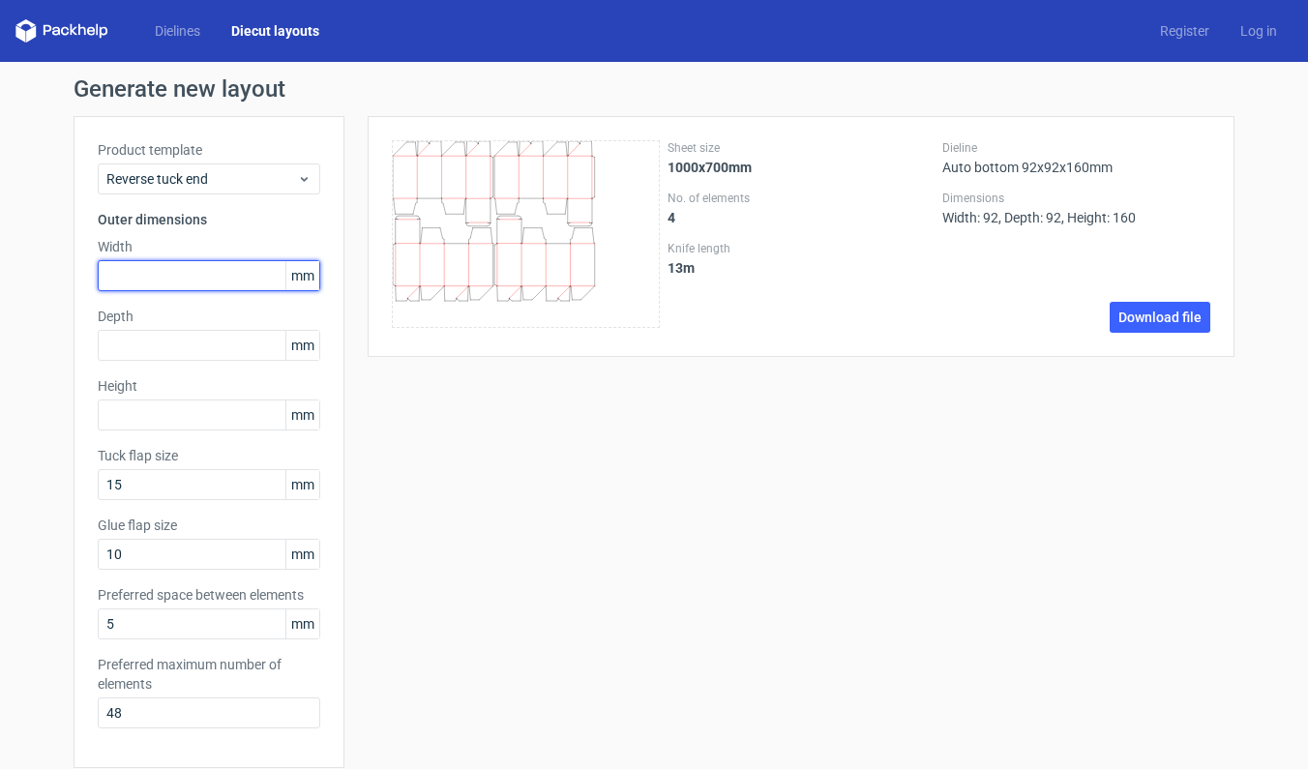
click at [199, 283] on input "text" at bounding box center [209, 275] width 223 height 31
type input "80"
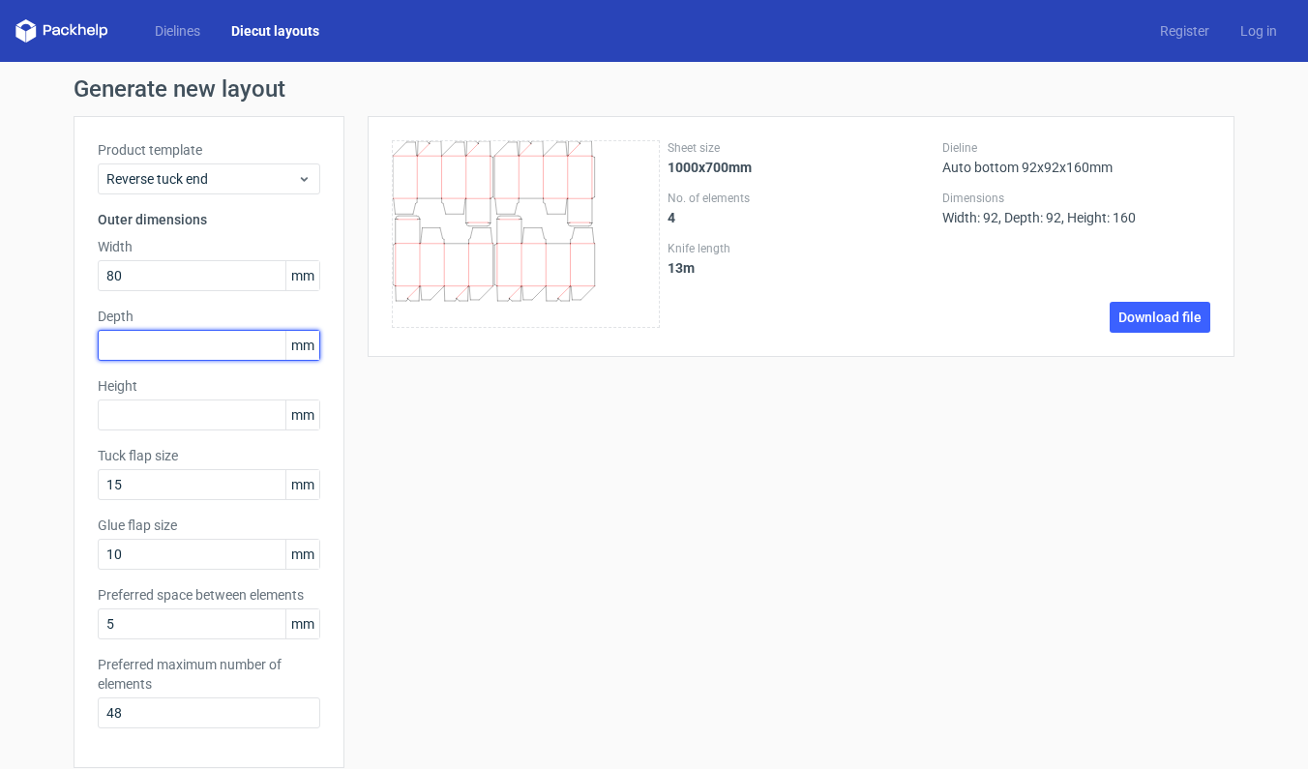
click at [164, 349] on input "text" at bounding box center [209, 345] width 223 height 31
type input "70"
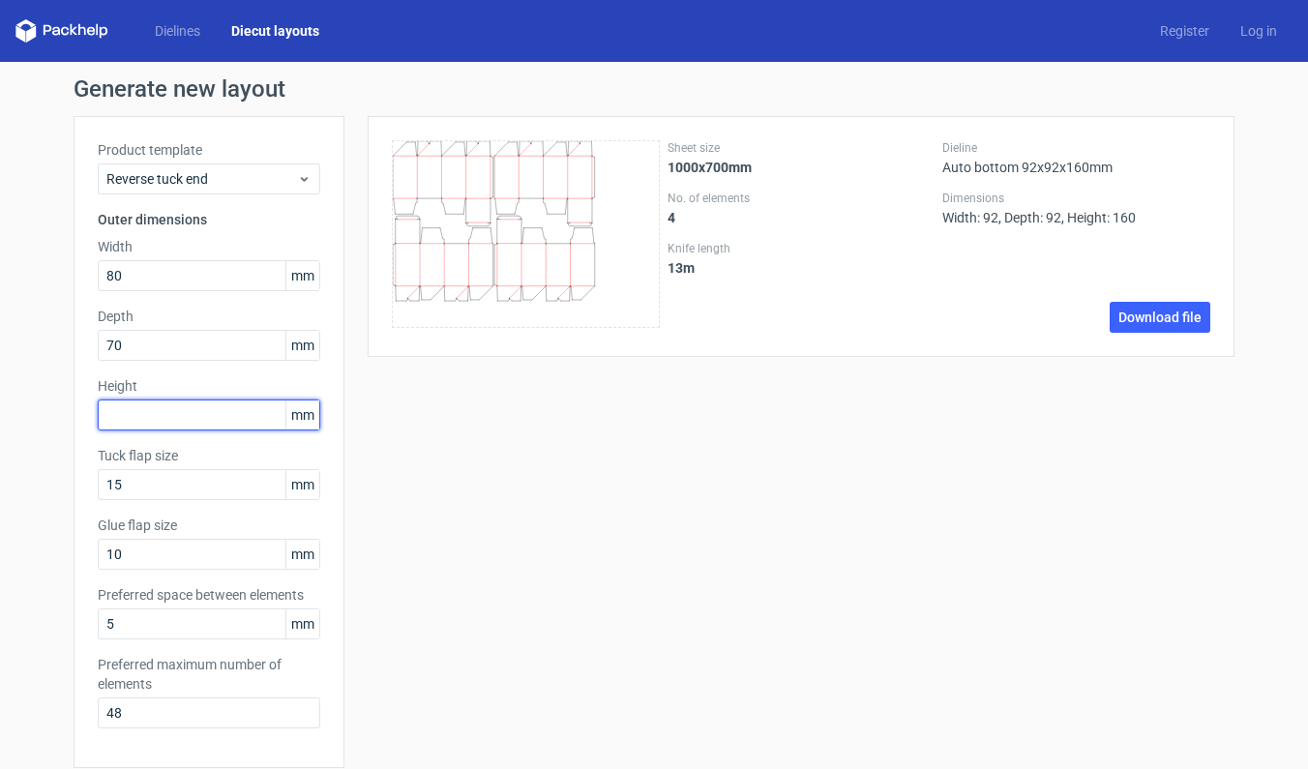
click at [165, 411] on input "text" at bounding box center [209, 415] width 223 height 31
type input "130"
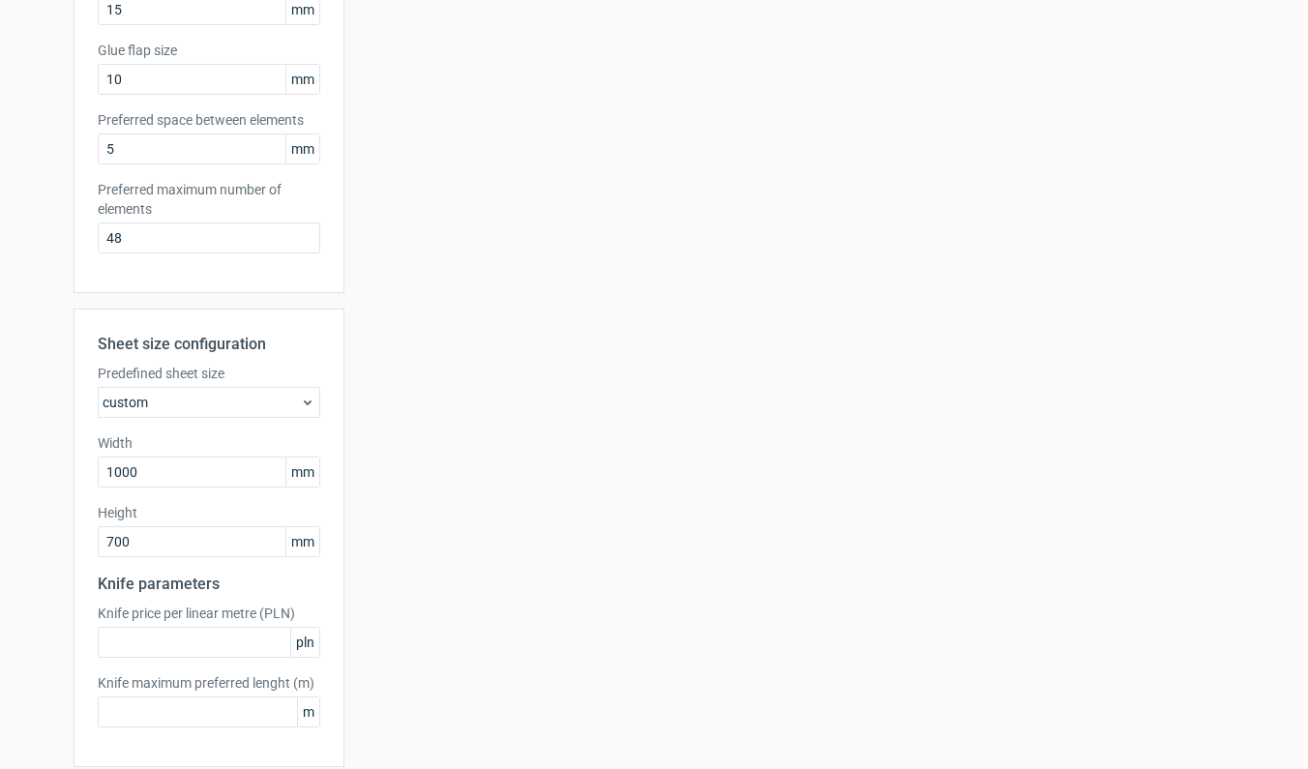
scroll to position [552, 0]
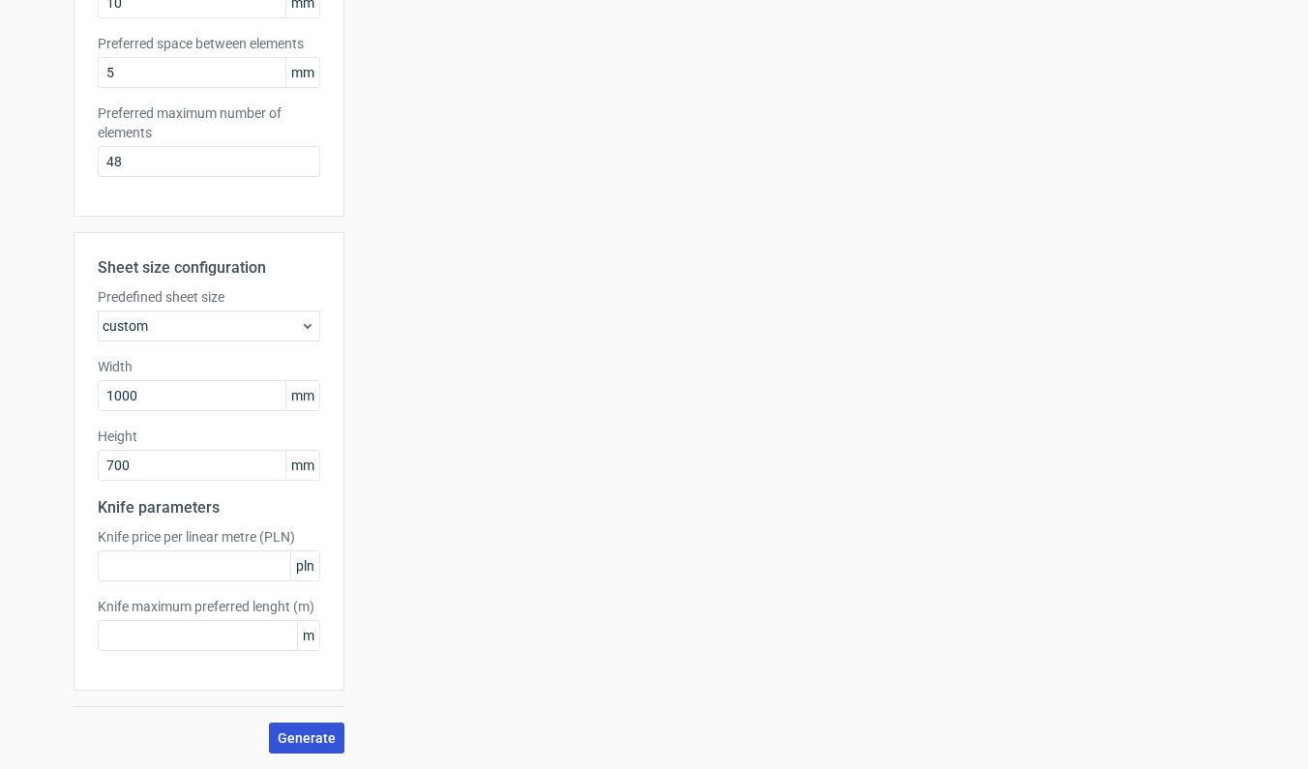
click at [311, 730] on button "Generate" at bounding box center [306, 738] width 75 height 31
